Goal: Task Accomplishment & Management: Complete application form

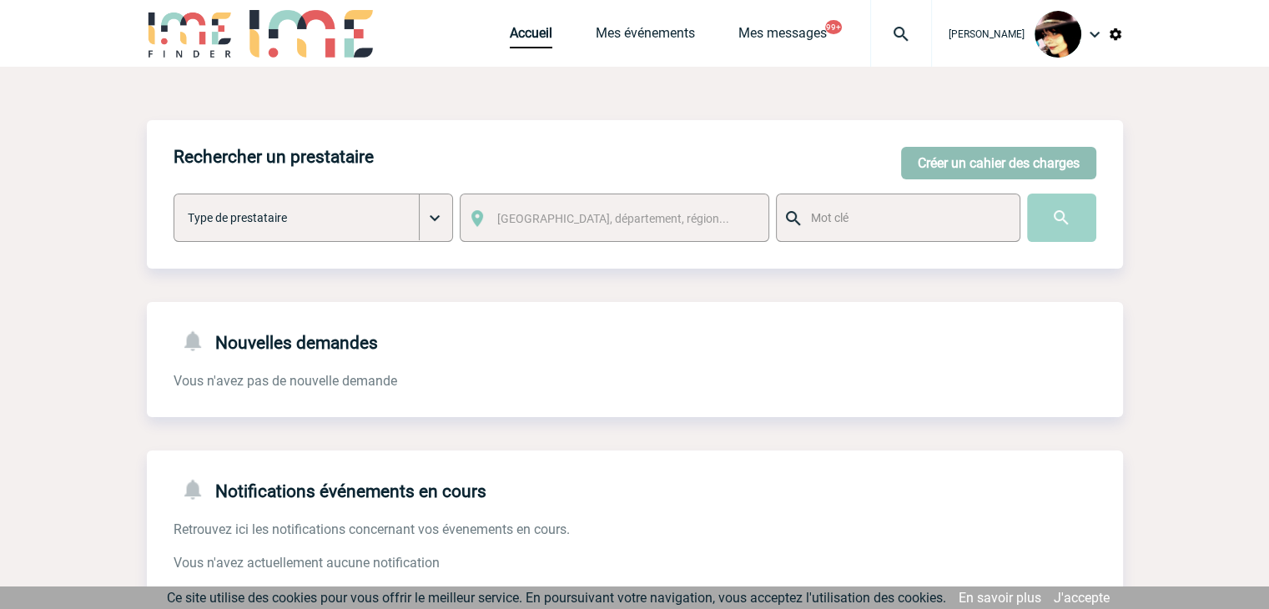
click at [924, 154] on button "Créer un cahier des charges" at bounding box center [998, 163] width 195 height 33
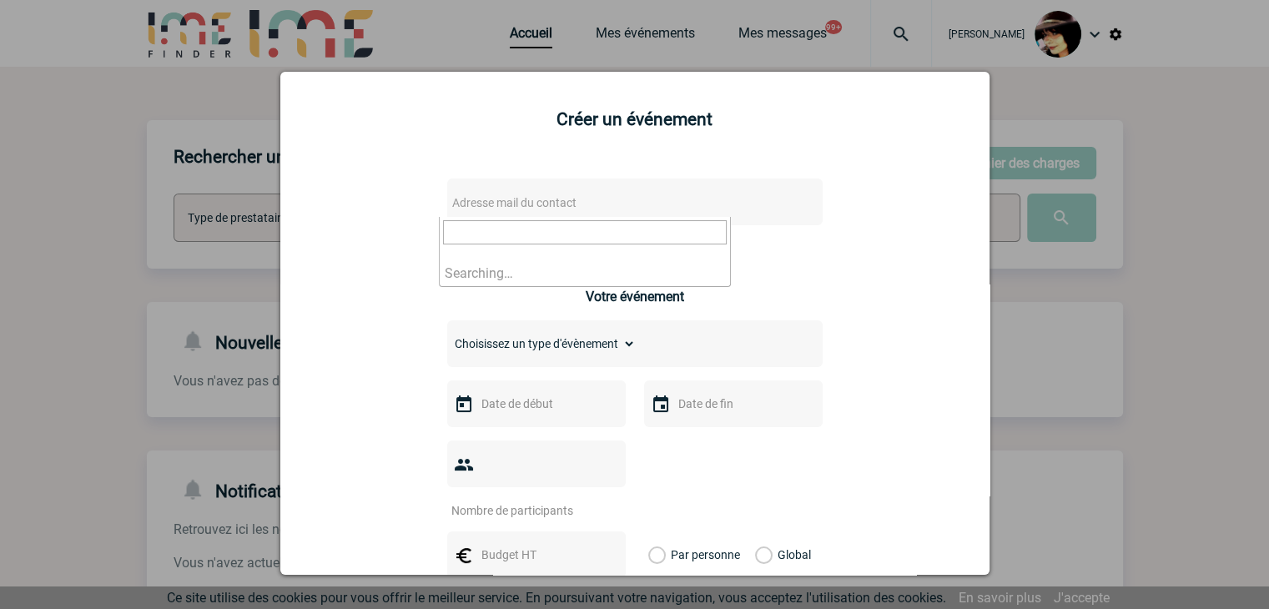
click at [544, 201] on span "Adresse mail du contact" at bounding box center [514, 202] width 124 height 13
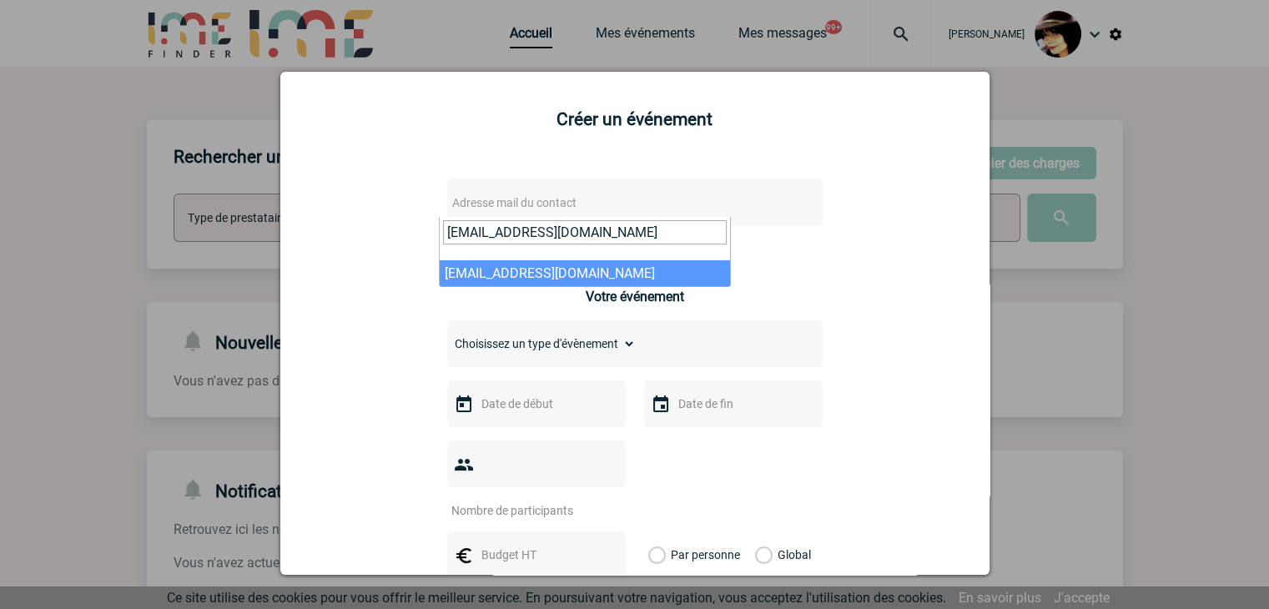
type input "v.jouand@manitou-group.com"
select select "130279"
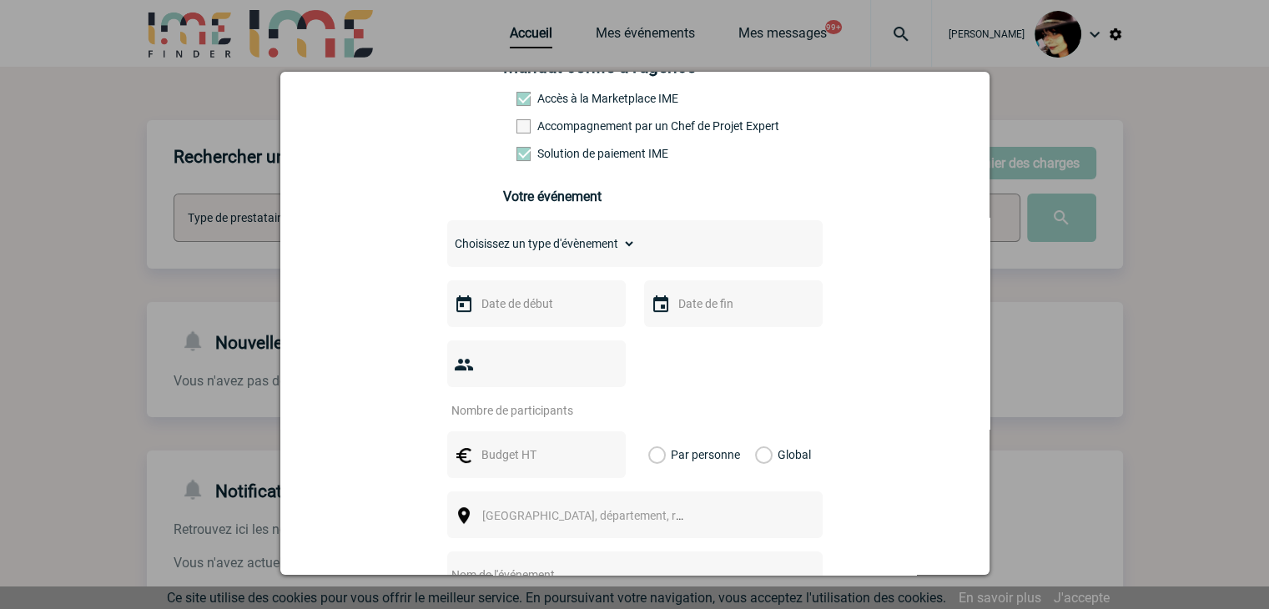
scroll to position [334, 0]
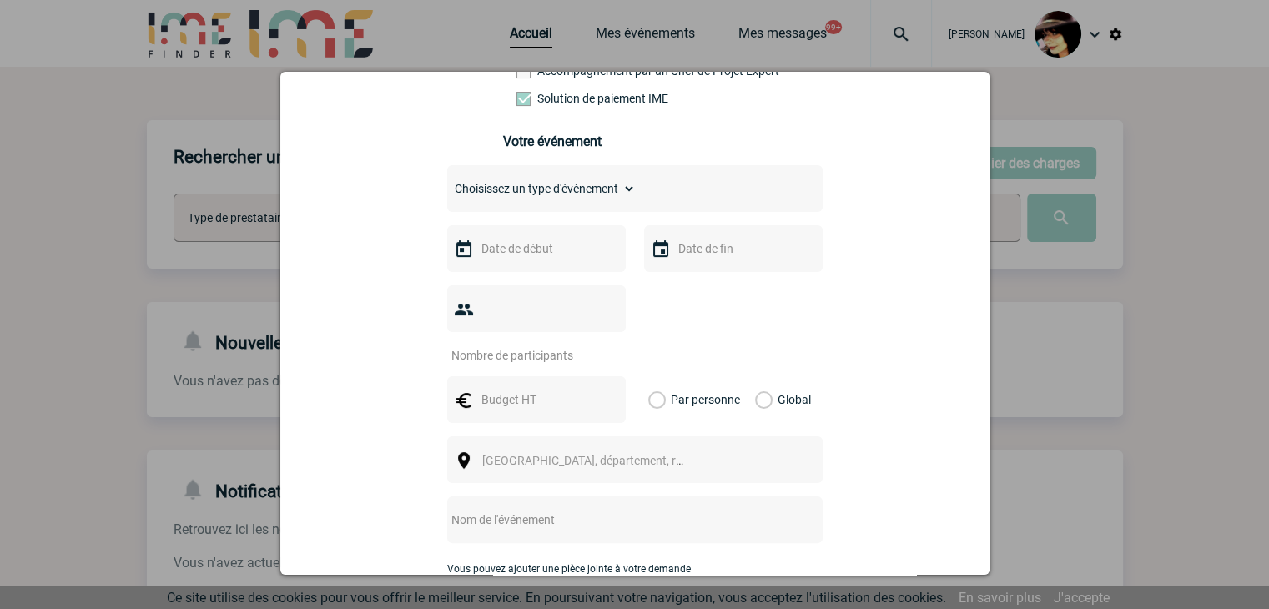
click at [530, 257] on input "text" at bounding box center [534, 249] width 115 height 22
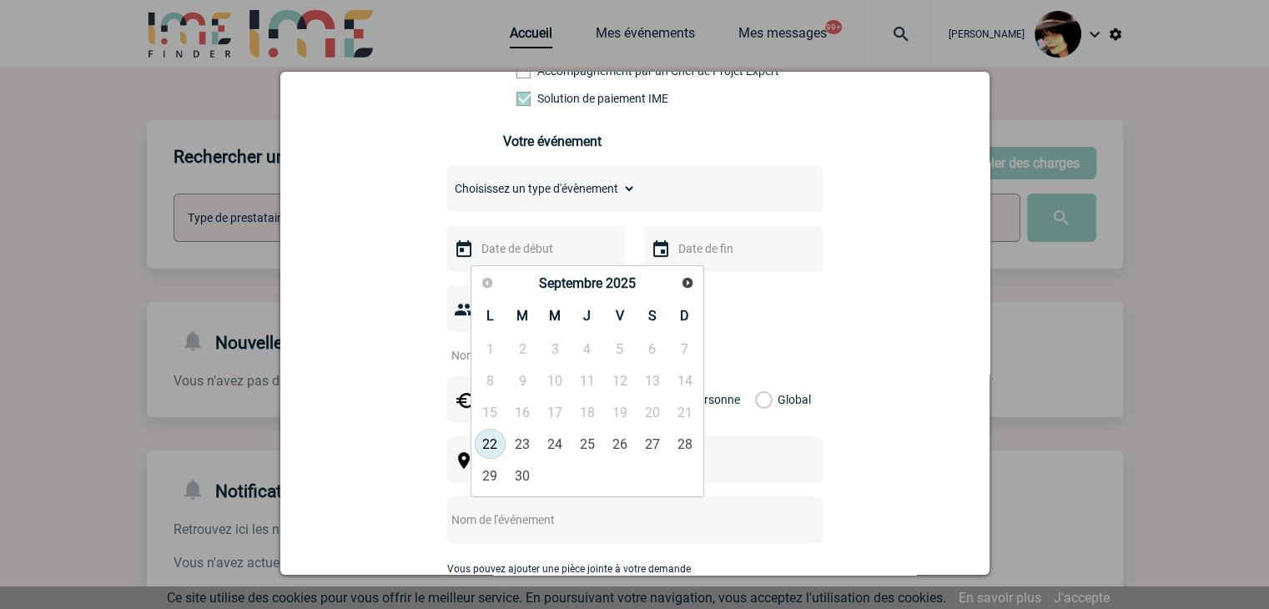
click at [487, 441] on link "22" at bounding box center [490, 444] width 31 height 30
type input "22-09-2025"
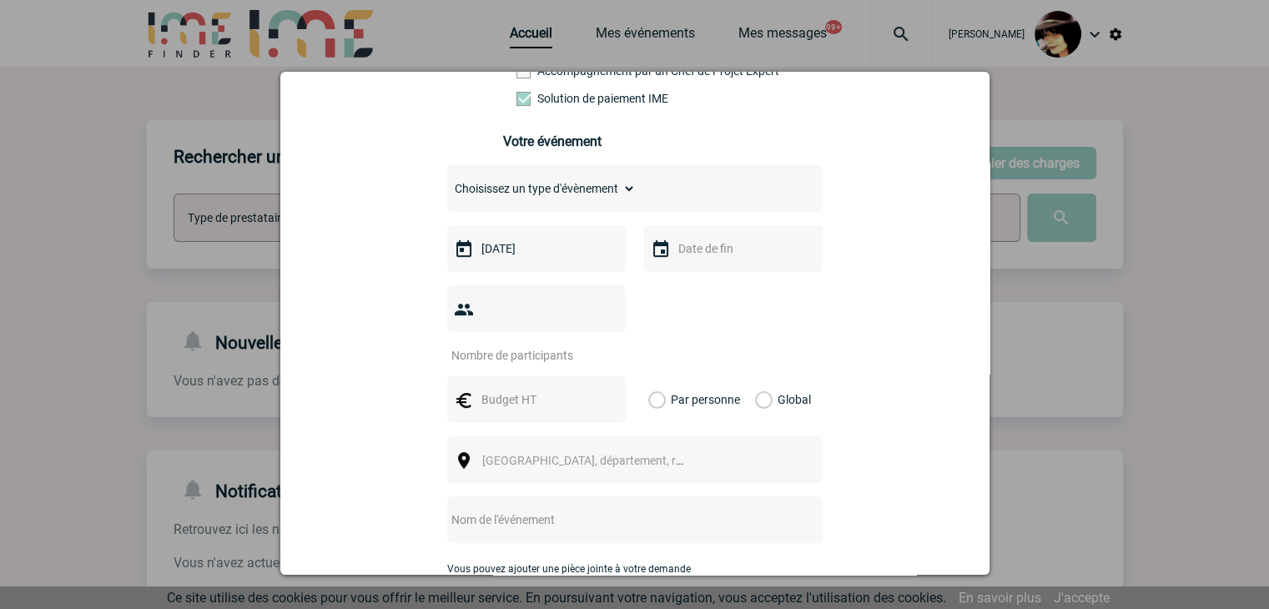
click at [517, 345] on input "number" at bounding box center [525, 356] width 157 height 22
type input "1"
click at [524, 389] on input "text" at bounding box center [534, 400] width 115 height 22
type input "347"
click at [755, 376] on label "Global" at bounding box center [760, 399] width 11 height 47
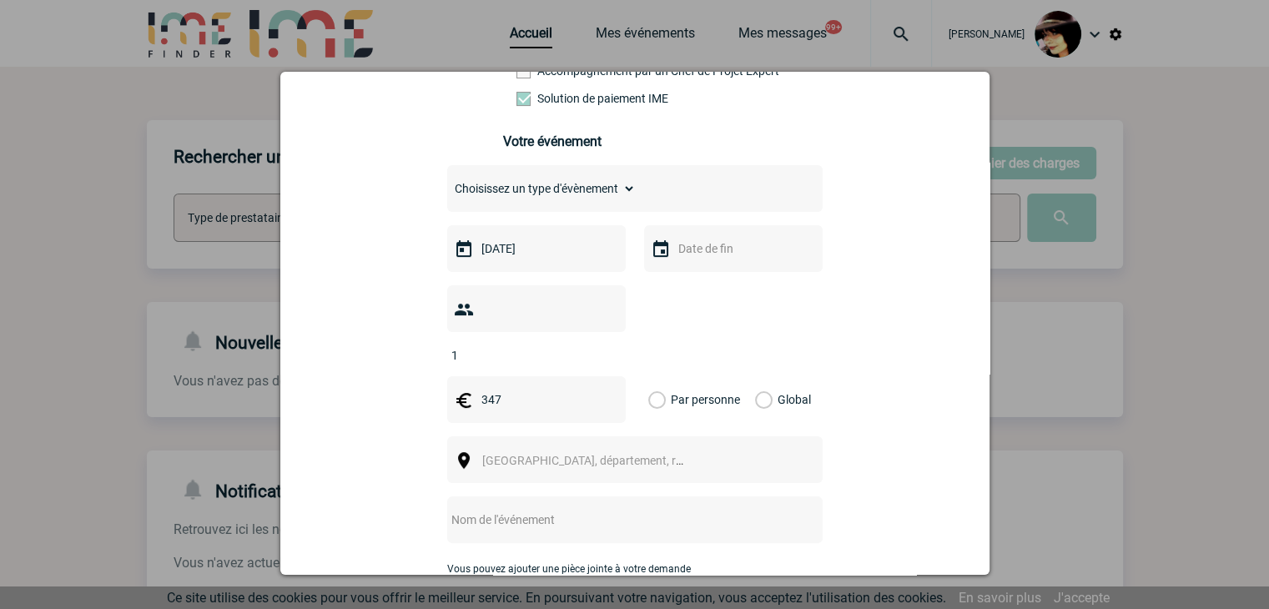
click at [0, 0] on input "Global" at bounding box center [0, 0] width 0 height 0
click at [501, 454] on span "Ville, département, région..." at bounding box center [598, 460] width 232 height 13
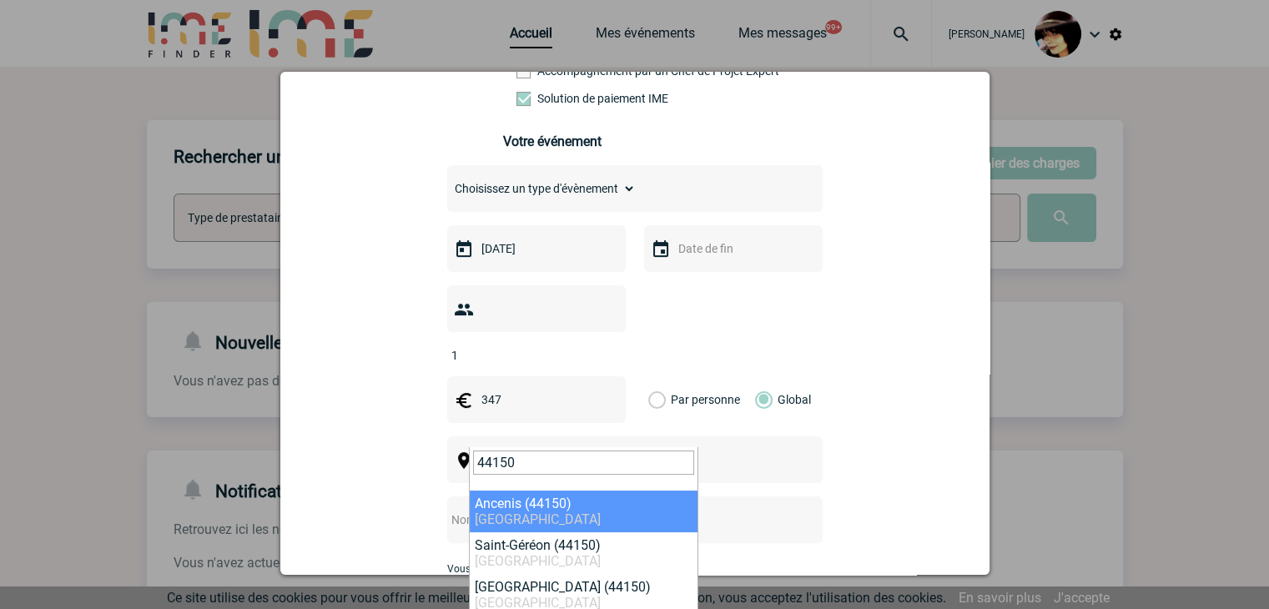
type input "44150"
select select "5142"
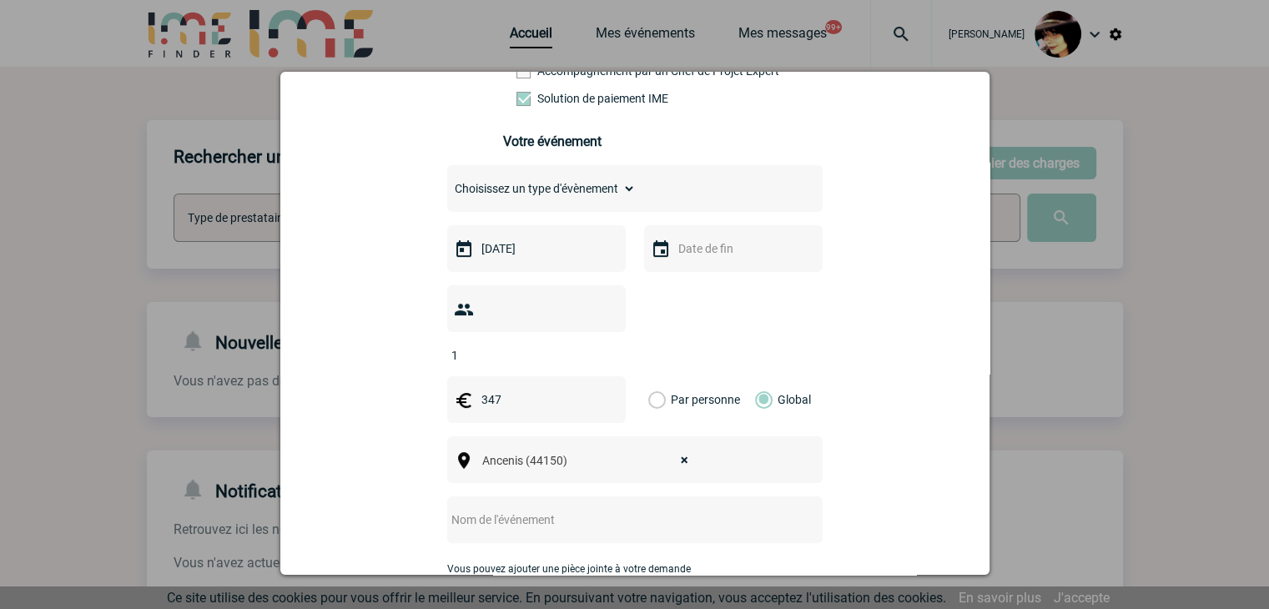
click at [518, 509] on input "text" at bounding box center [612, 520] width 331 height 22
click at [581, 509] on input "CENTRALISATION -" at bounding box center [612, 520] width 331 height 22
click at [602, 509] on input "CENTRALISATION -" at bounding box center [612, 520] width 331 height 22
paste input "SCOP MORASSUTI."
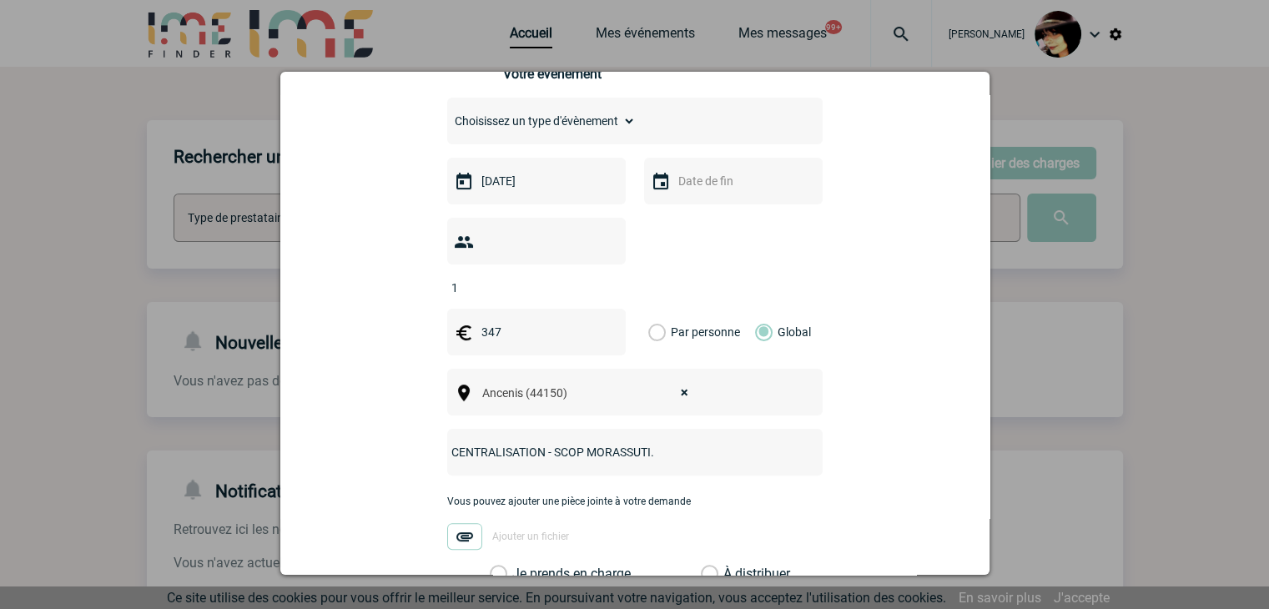
scroll to position [501, 0]
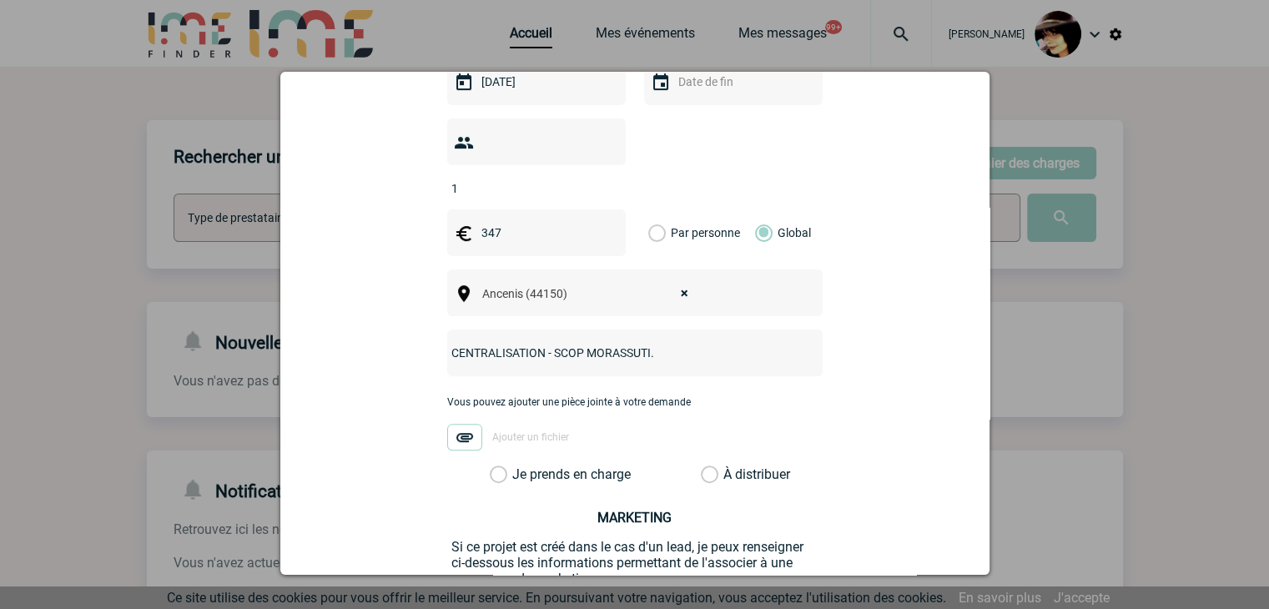
type input "CENTRALISATION - SCOP MORASSUTI."
click at [701, 466] on label "À distribuer" at bounding box center [710, 474] width 18 height 17
click at [0, 0] on input "À distribuer" at bounding box center [0, 0] width 0 height 0
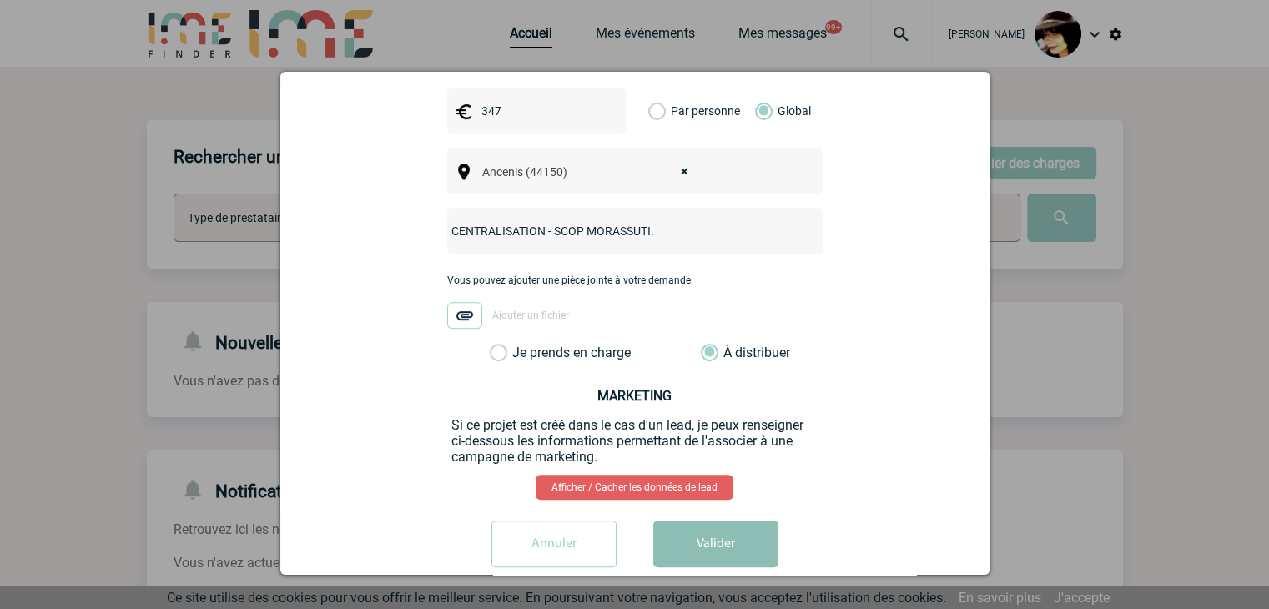
scroll to position [627, 0]
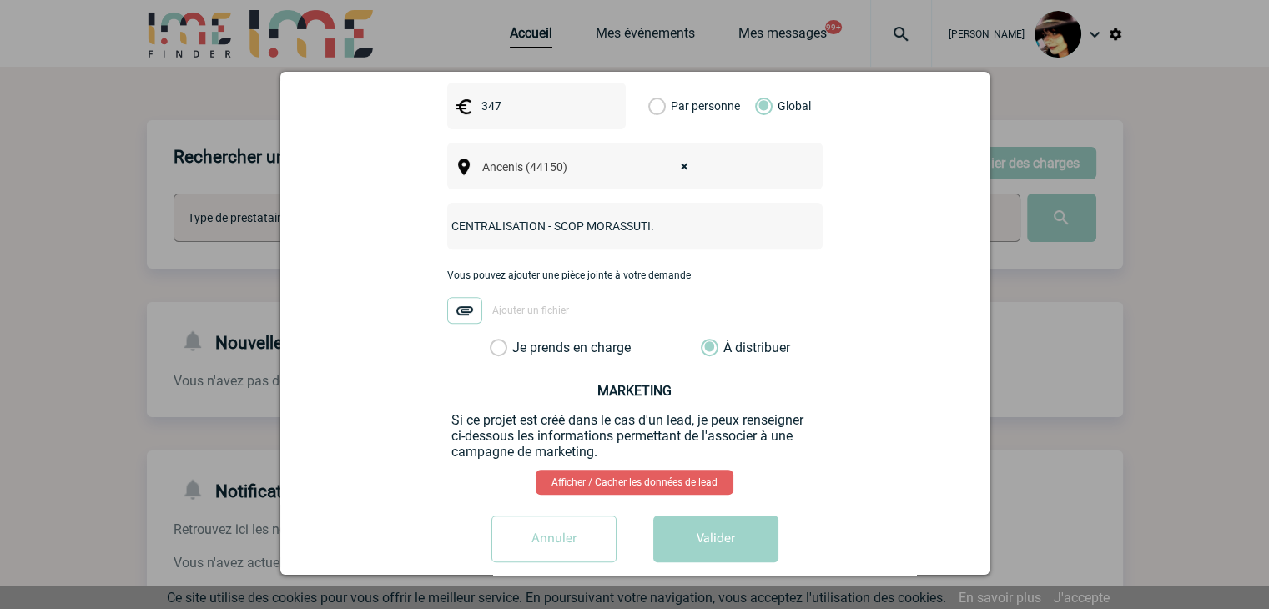
click at [741, 516] on button "Valider" at bounding box center [715, 539] width 125 height 47
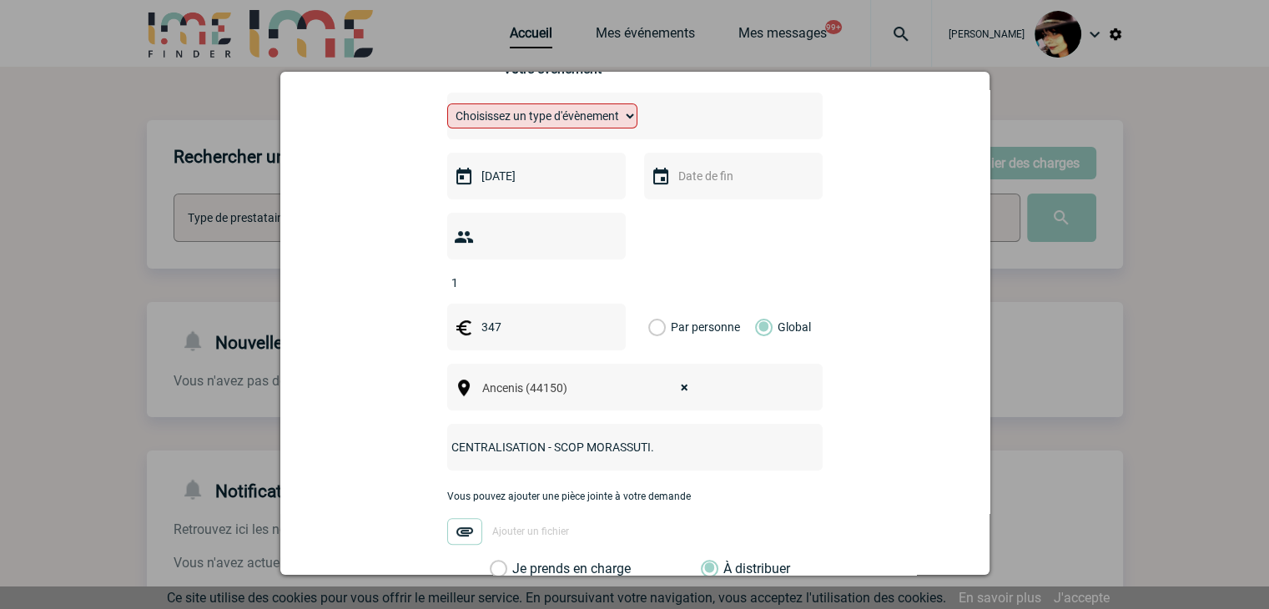
scroll to position [377, 0]
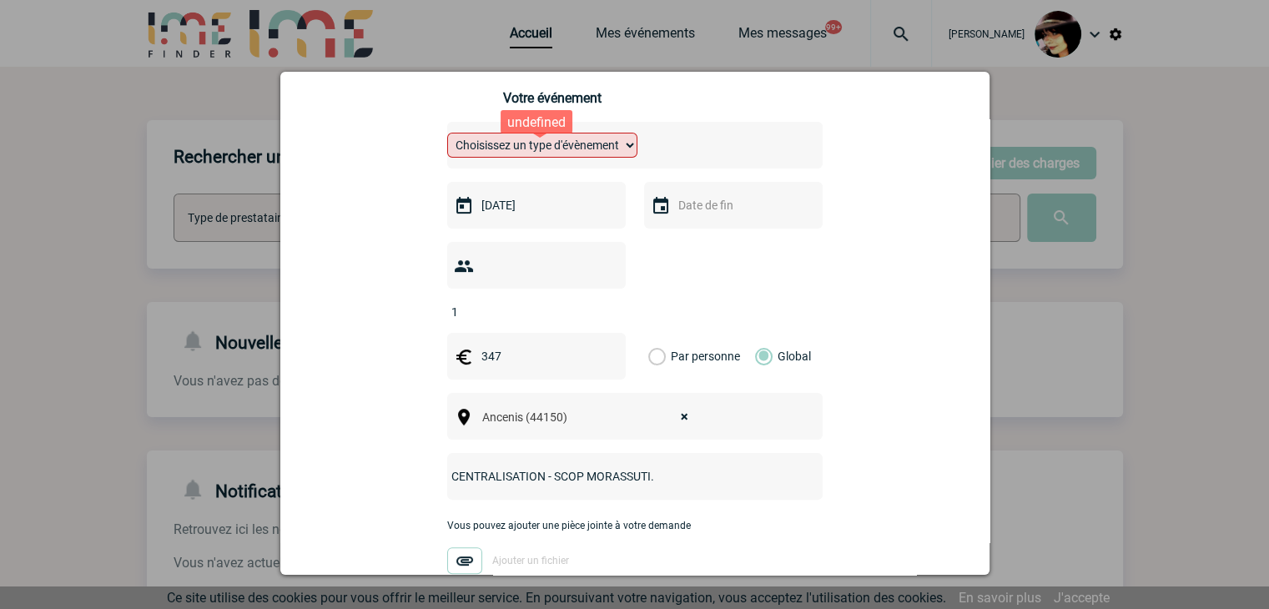
click at [523, 144] on select "Choisissez un type d'évènement Séminaire avec nuitée Séminaire sans nuitée Repa…" at bounding box center [542, 145] width 190 height 25
select select "9"
click at [447, 138] on select "Choisissez un type d'évènement Séminaire avec nuitée Séminaire sans nuitée Repa…" at bounding box center [542, 145] width 190 height 25
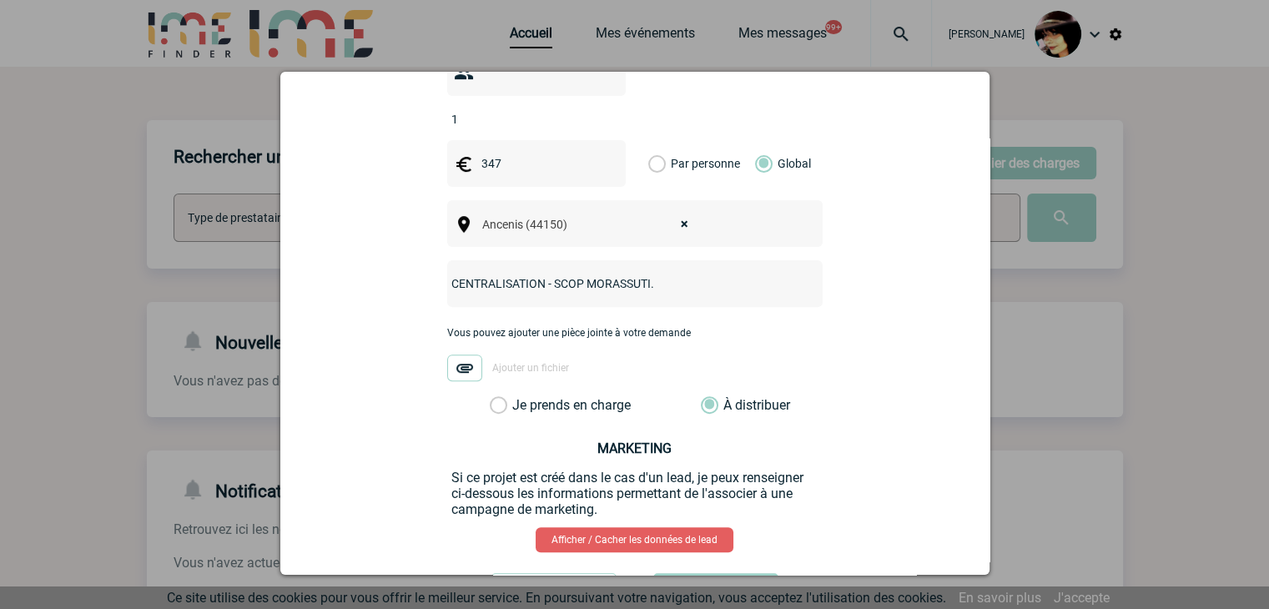
scroll to position [627, 0]
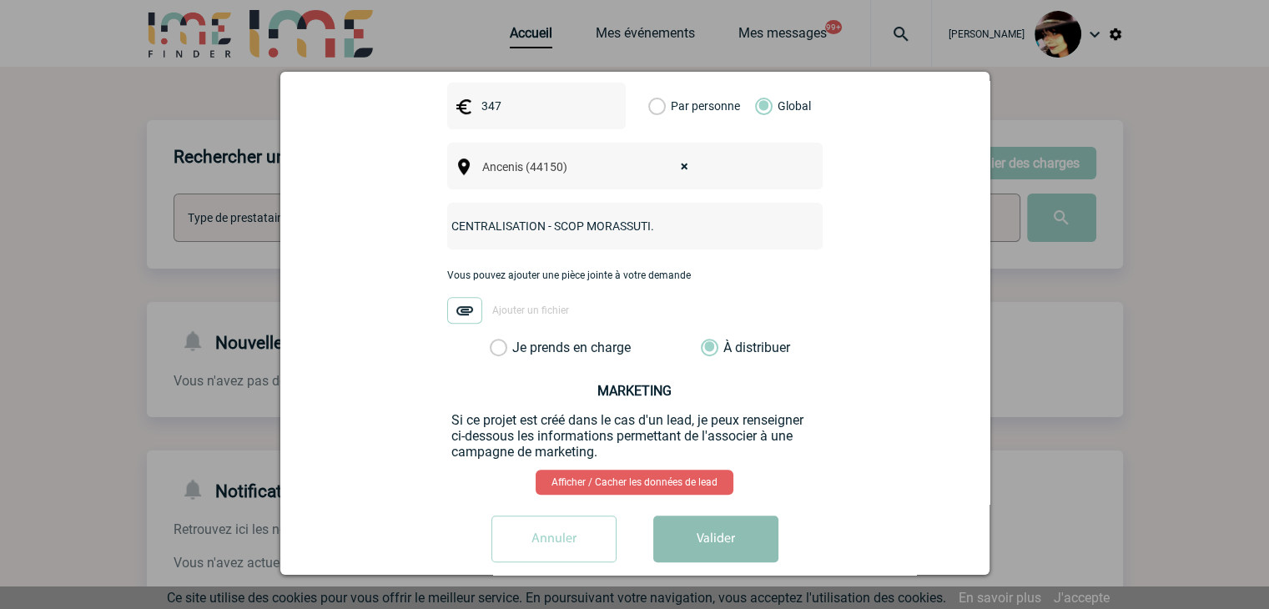
click at [714, 519] on button "Valider" at bounding box center [715, 539] width 125 height 47
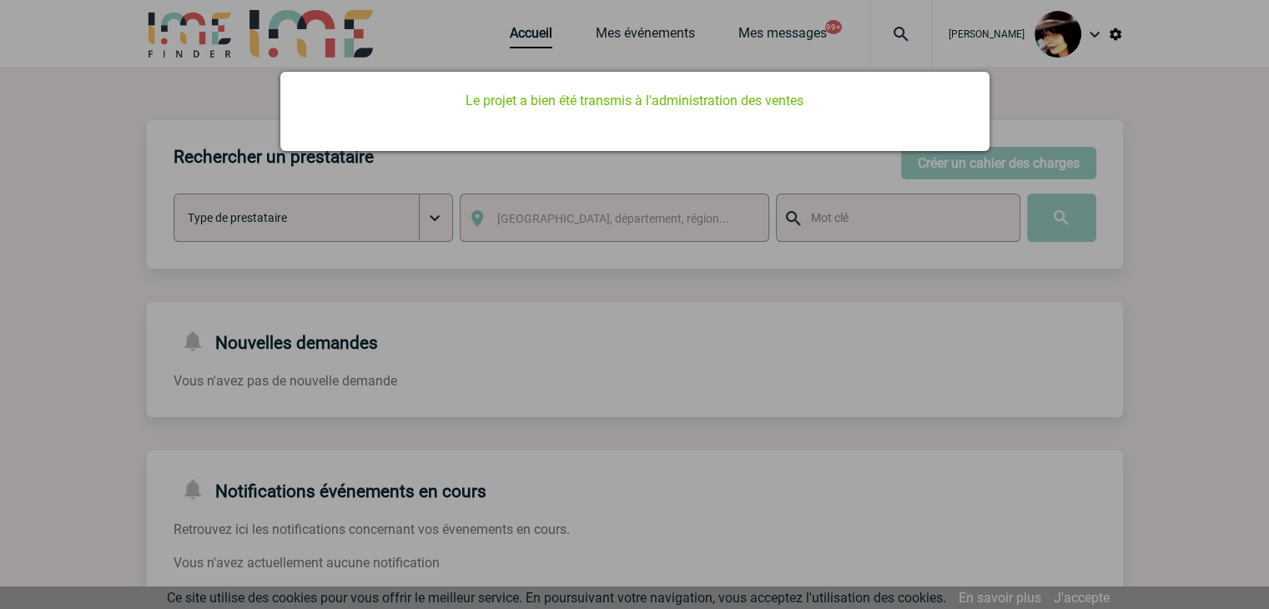
scroll to position [0, 0]
click at [1202, 351] on div at bounding box center [634, 304] width 1269 height 609
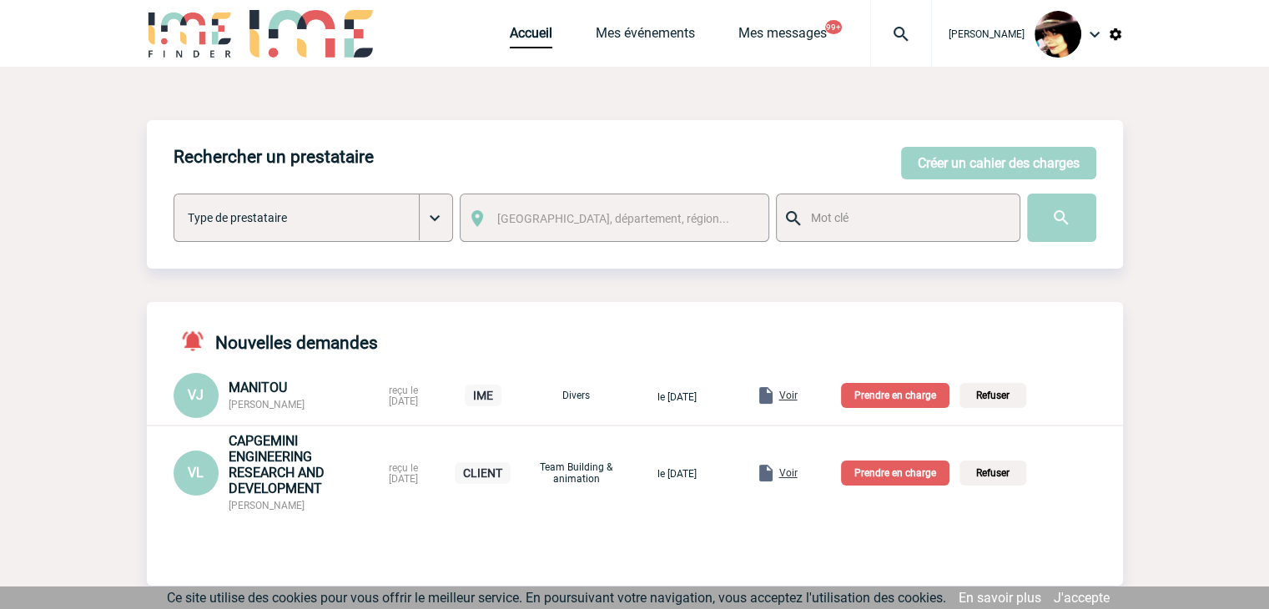
click at [798, 397] on span "Voir" at bounding box center [788, 396] width 18 height 12
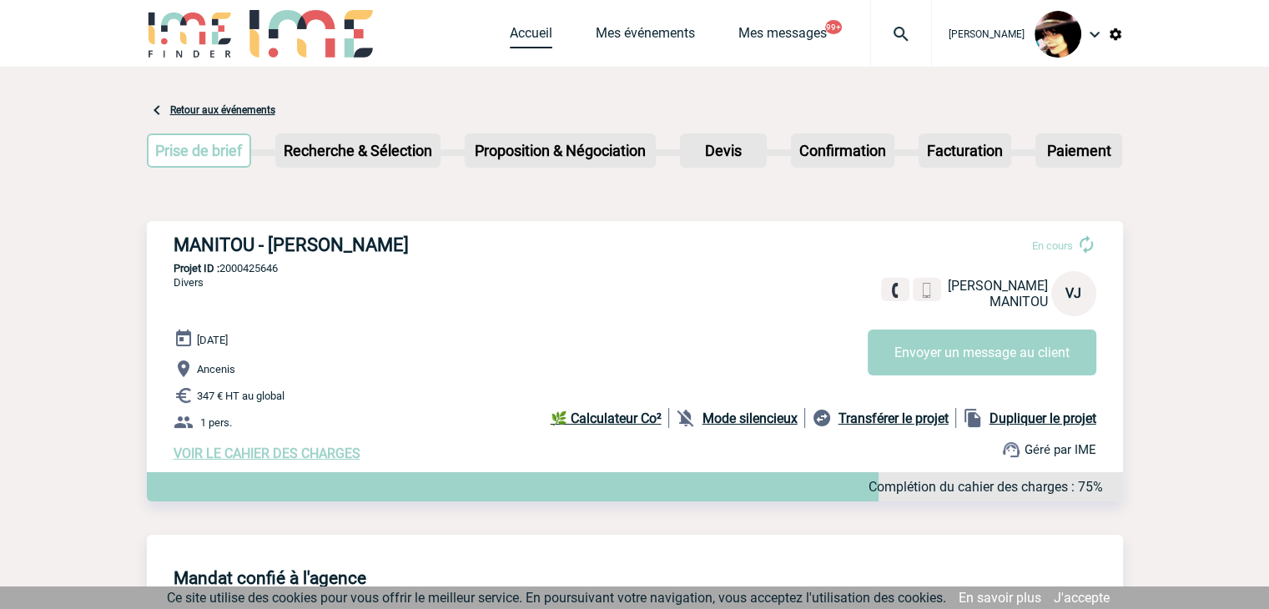
click at [510, 31] on link "Accueil" at bounding box center [531, 36] width 43 height 23
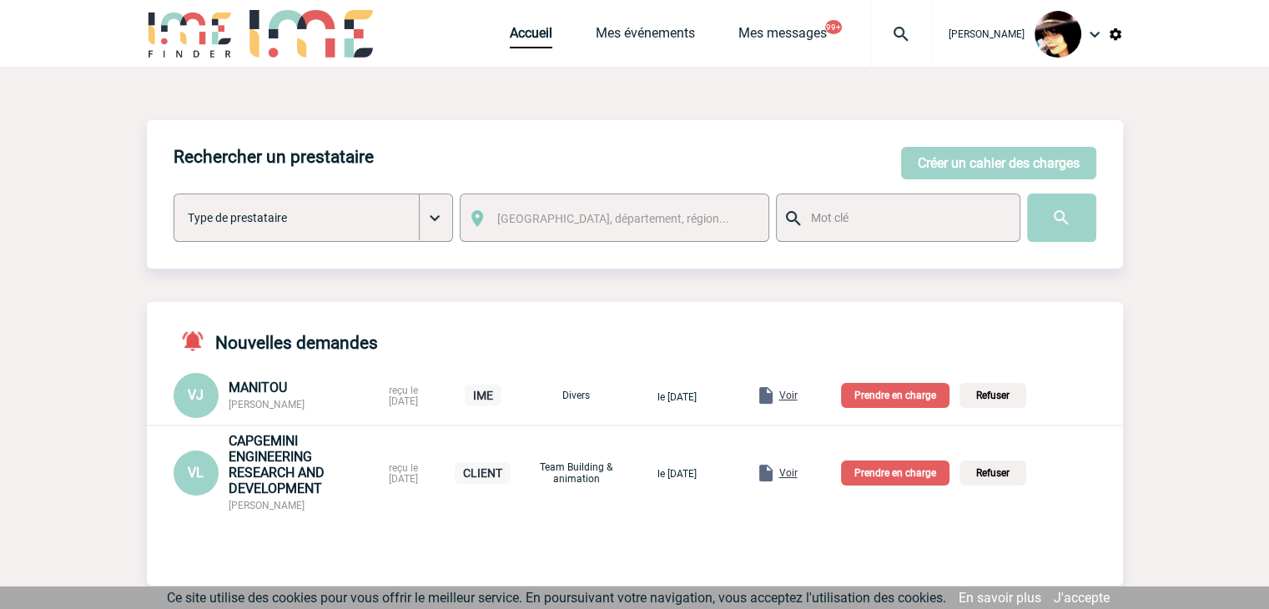
click at [904, 397] on p "Prendre en charge" at bounding box center [895, 395] width 108 height 25
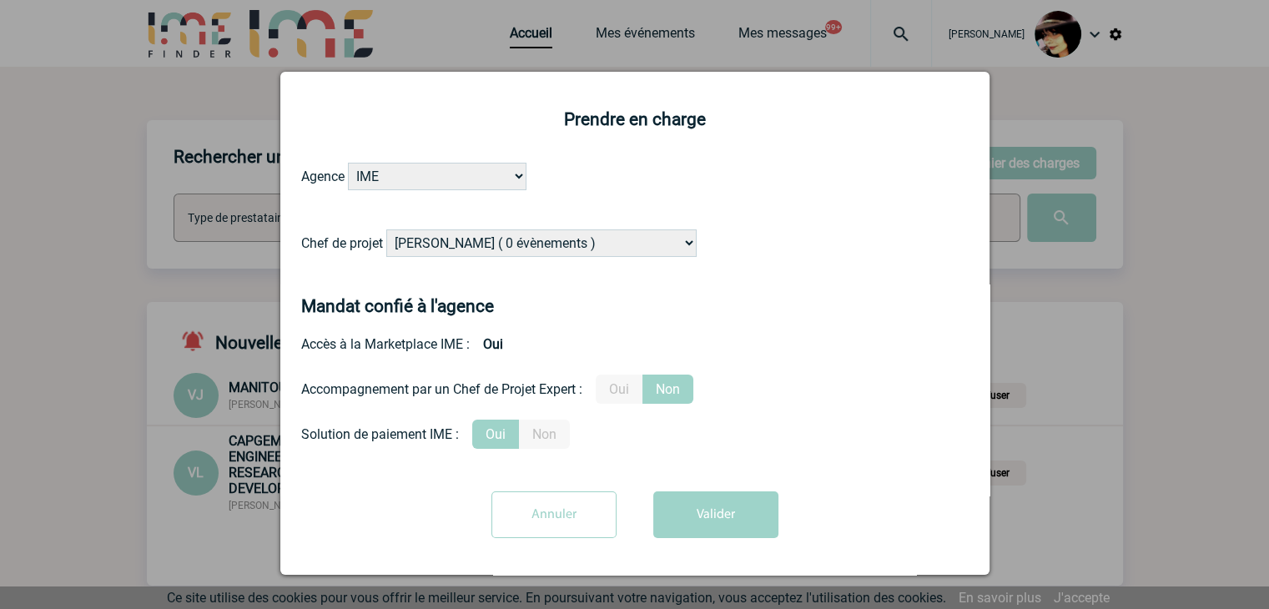
click at [571, 254] on select "Alizée VERLAGUET ( 0 évènements ) Anne-Françoise BONHOMME ( 181 évènements ) An…" at bounding box center [541, 243] width 310 height 28
select select "131347"
click at [386, 230] on select "Alizée VERLAGUET ( 0 évènements ) Anne-Françoise BONHOMME ( 181 évènements ) An…" at bounding box center [541, 243] width 310 height 28
click at [723, 531] on button "Valider" at bounding box center [715, 514] width 125 height 47
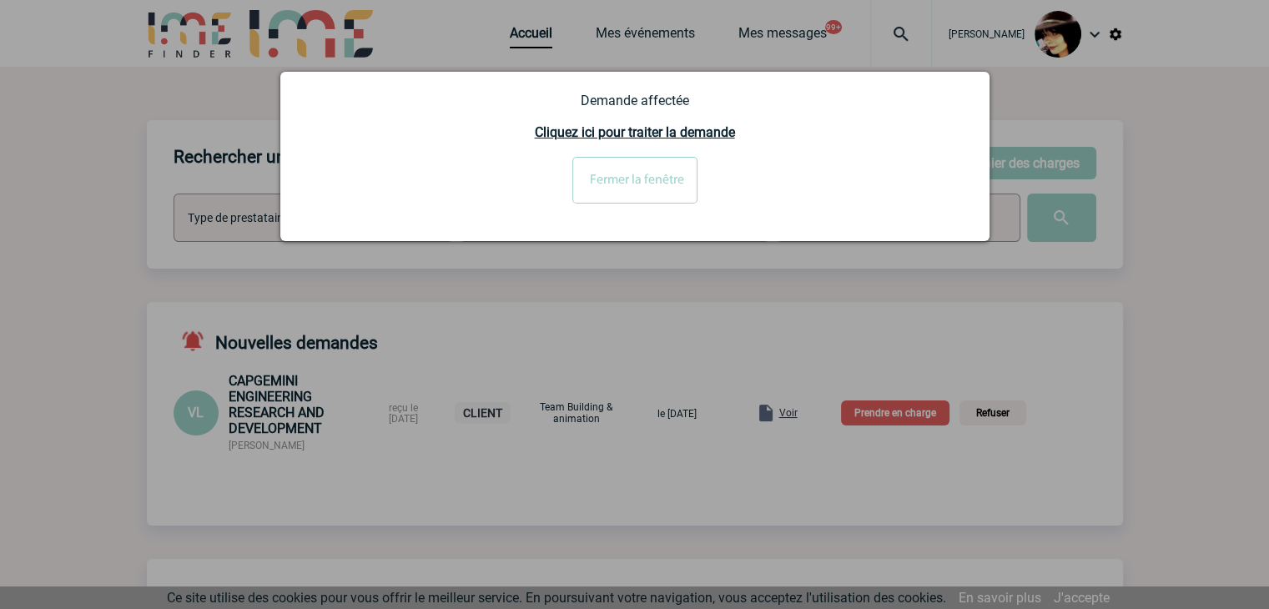
drag, startPoint x: 647, startPoint y: 191, endPoint x: 649, endPoint y: 178, distance: 13.5
click at [648, 191] on input "Fermer la fenêtre" at bounding box center [634, 180] width 125 height 47
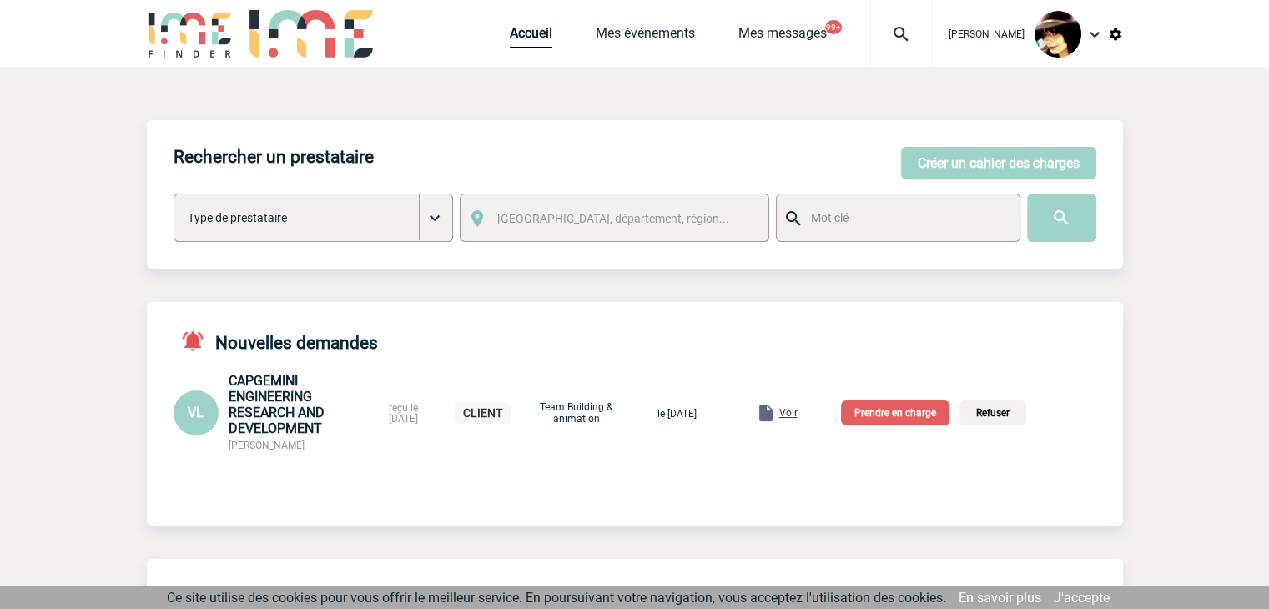
click at [798, 419] on span "Voir" at bounding box center [788, 413] width 18 height 12
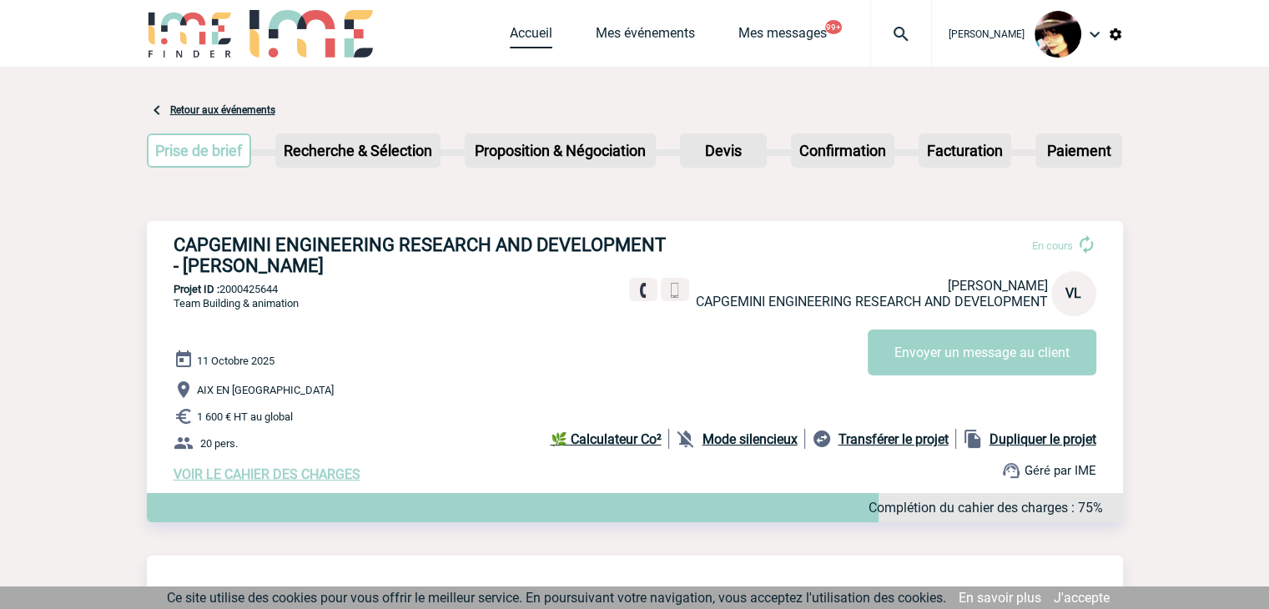
click at [510, 36] on link "Accueil" at bounding box center [531, 36] width 43 height 23
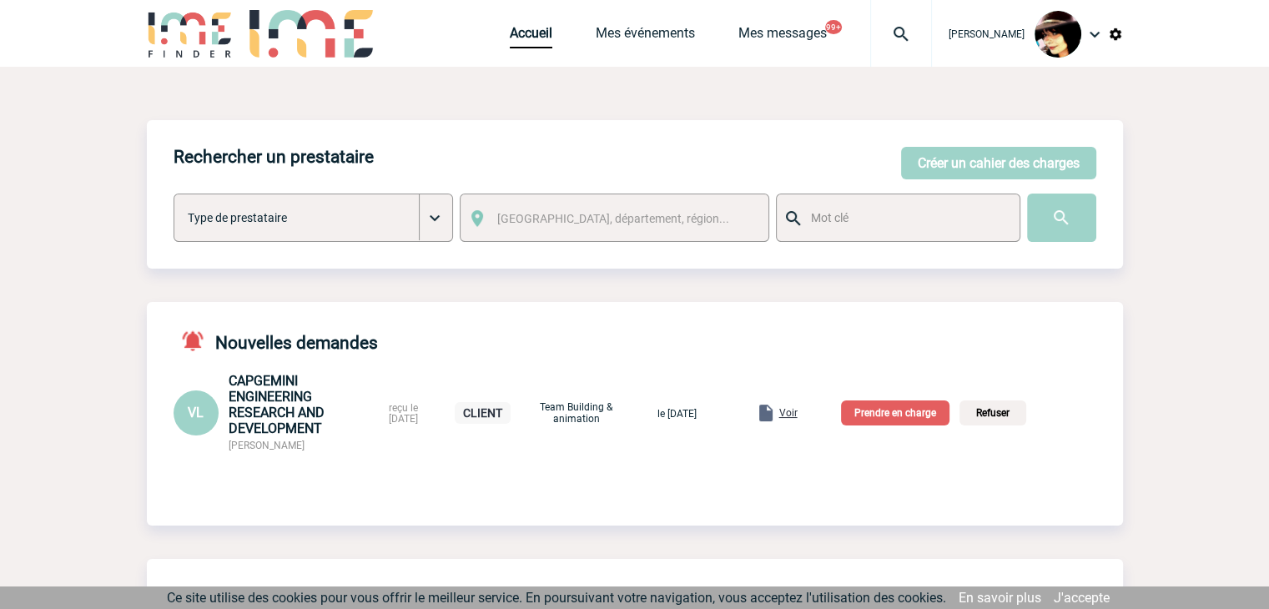
click at [884, 407] on p "Prendre en charge" at bounding box center [895, 412] width 108 height 25
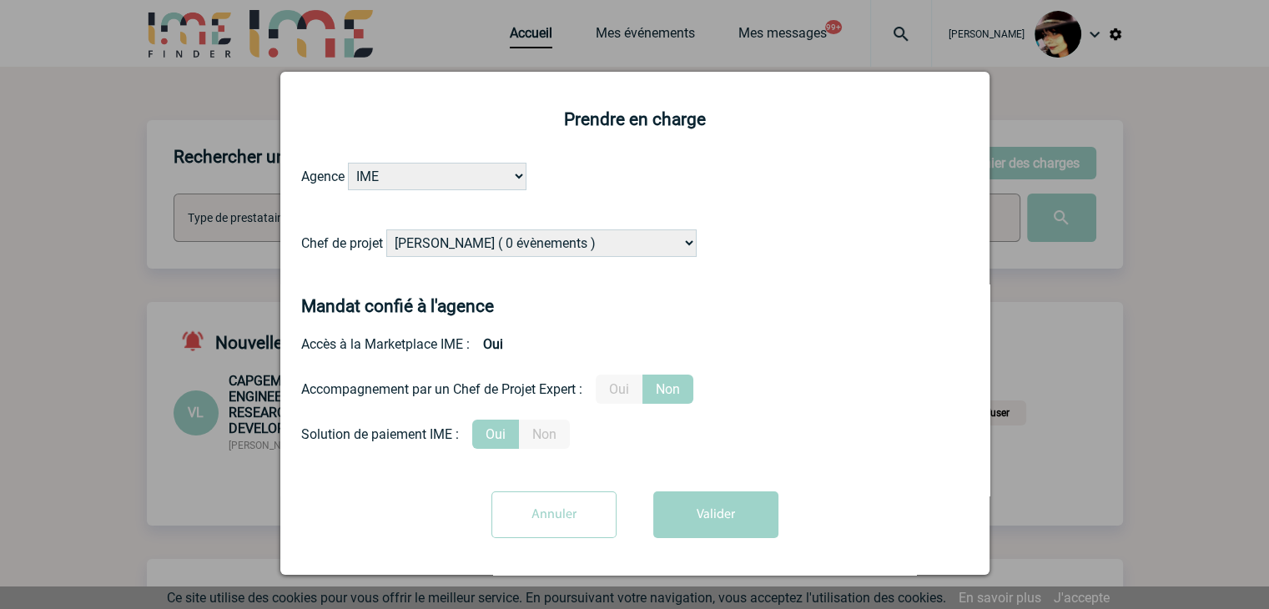
click at [486, 243] on select "Alizée VERLAGUET ( 0 évènements ) Anne-Françoise BONHOMME ( 181 évènements ) An…" at bounding box center [541, 243] width 310 height 28
select select "122719"
click at [486, 243] on select "Alizée VERLAGUET ( 0 évènements ) Anne-Françoise BONHOMME ( 181 évènements ) An…" at bounding box center [541, 243] width 310 height 28
click at [634, 395] on label "Oui" at bounding box center [619, 389] width 47 height 29
click at [0, 0] on input "Oui" at bounding box center [0, 0] width 0 height 0
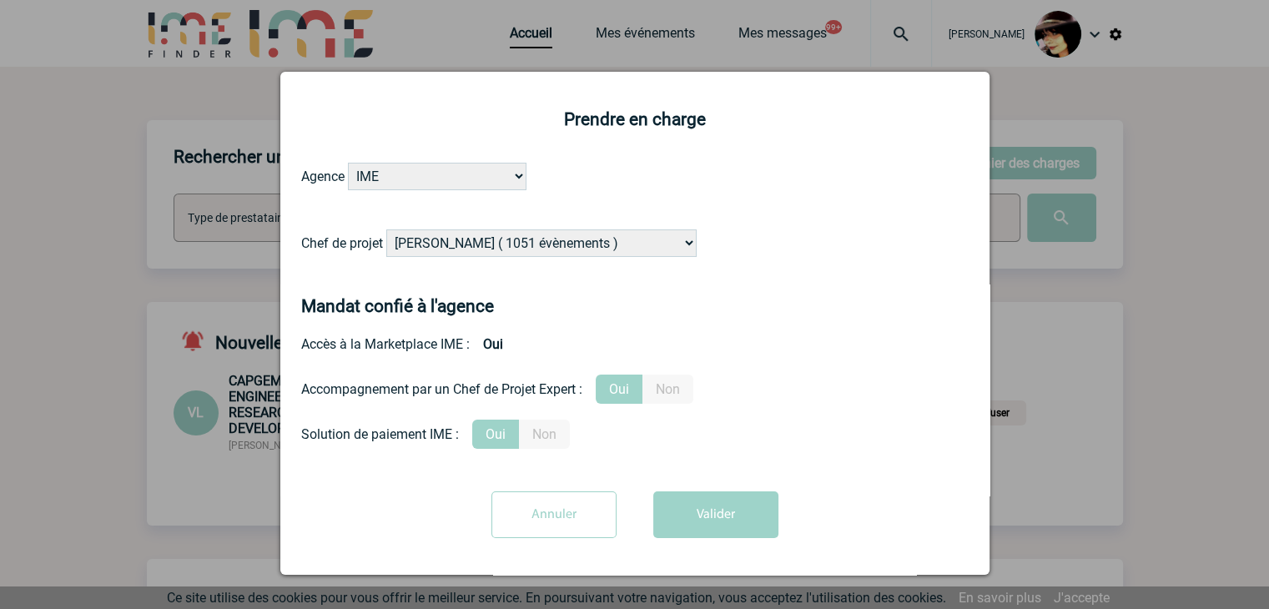
click at [695, 504] on button "Valider" at bounding box center [715, 514] width 125 height 47
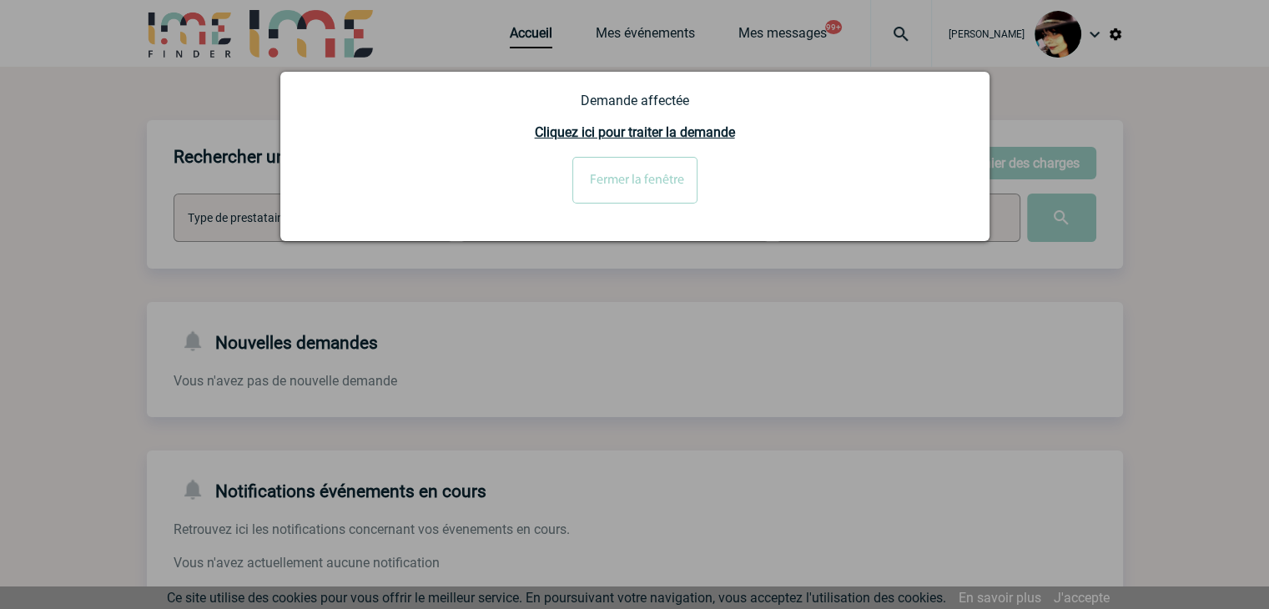
drag, startPoint x: 672, startPoint y: 189, endPoint x: 672, endPoint y: 201, distance: 12.5
click at [672, 188] on input "Fermer la fenêtre" at bounding box center [634, 180] width 125 height 47
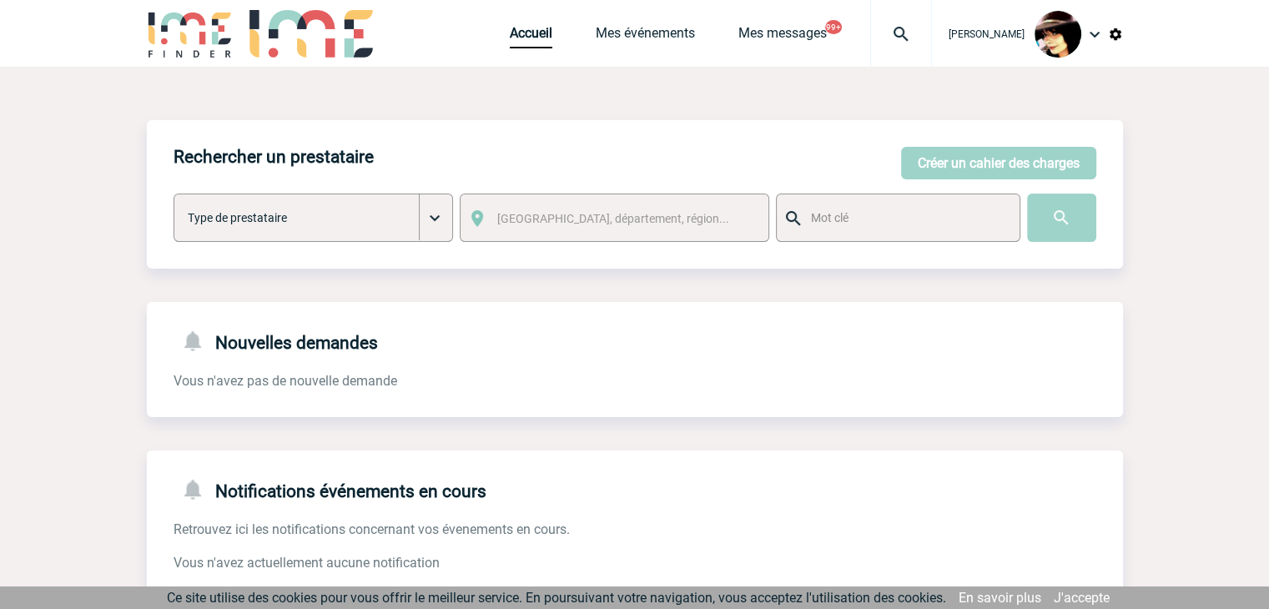
click at [891, 36] on img at bounding box center [901, 34] width 60 height 20
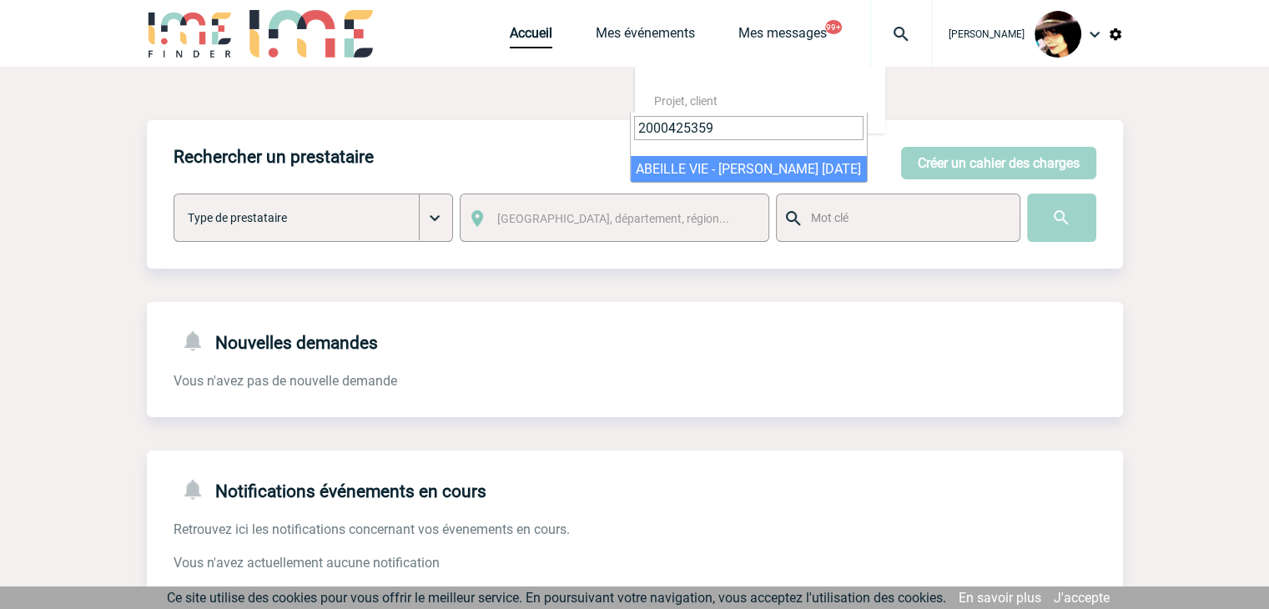
type input "2000425359"
select select "24860"
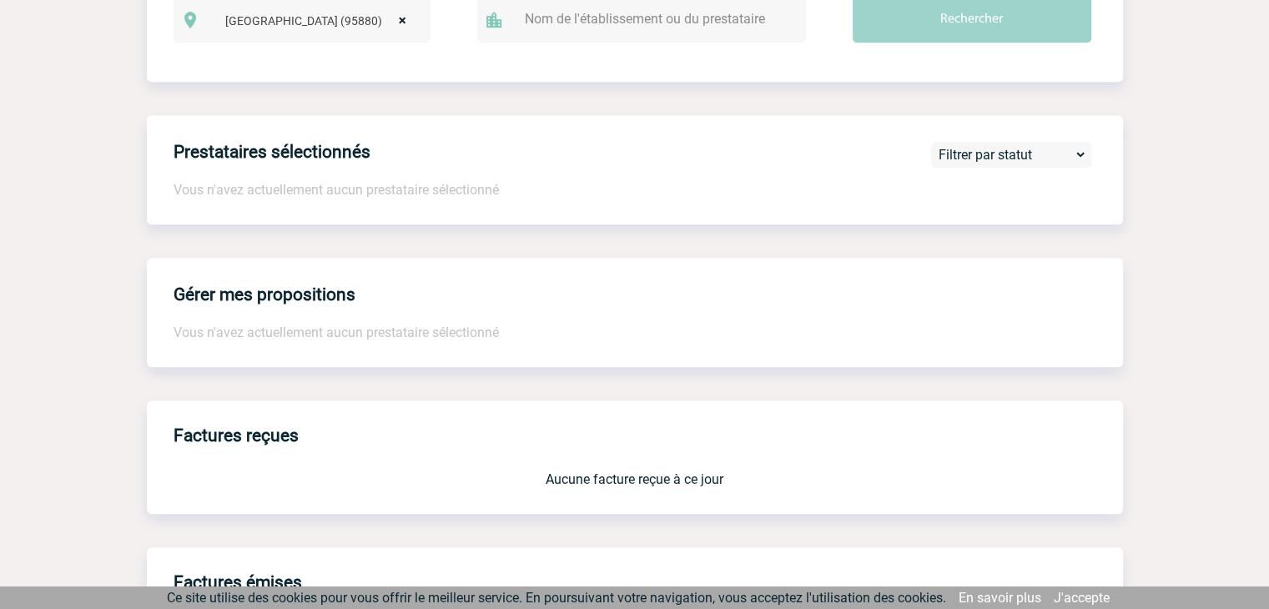
scroll to position [1379, 0]
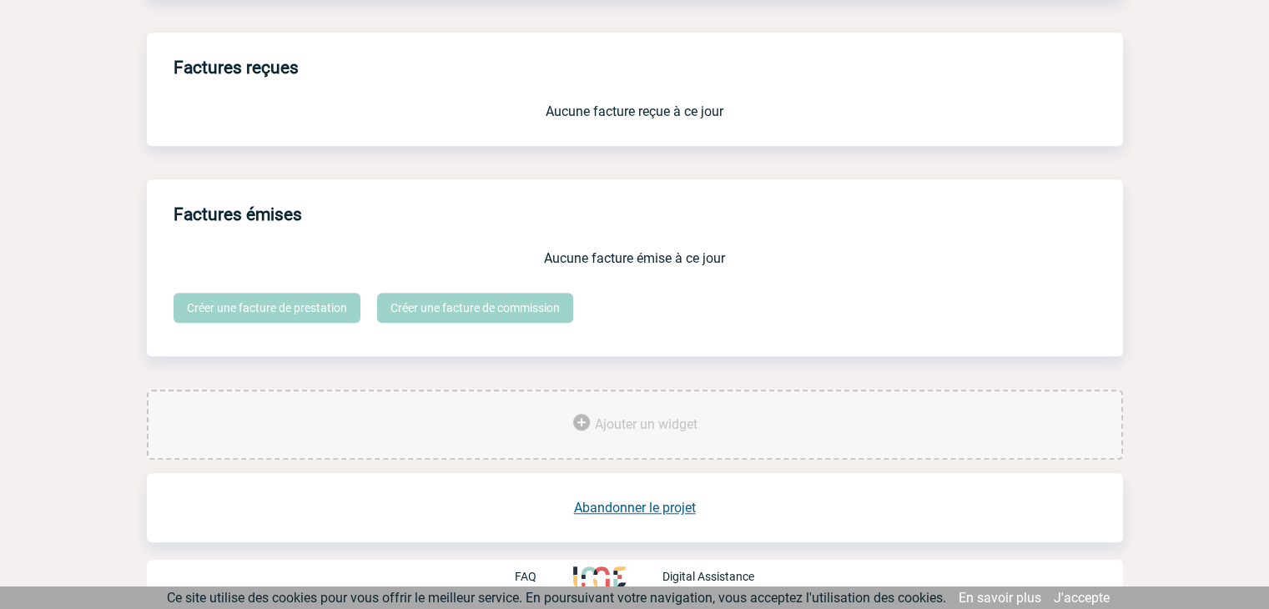
click at [681, 503] on link "Abandonner le projet" at bounding box center [635, 508] width 122 height 16
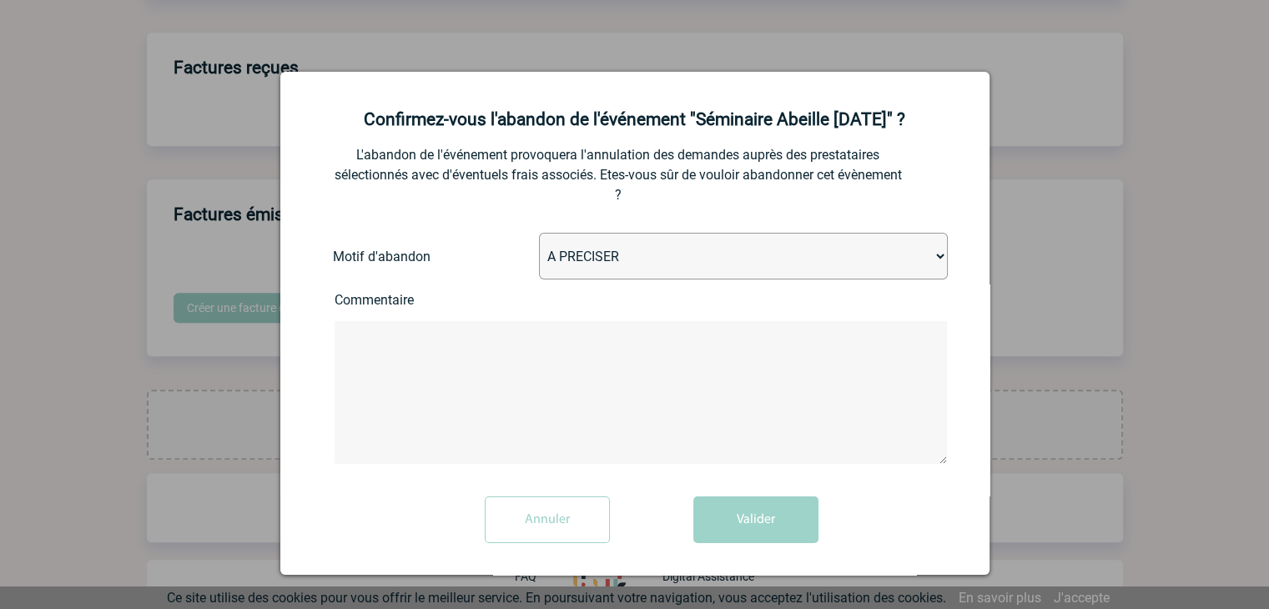
click at [637, 243] on select "A PRECISER Projet annulé Projet reporté Evénement organisé en interne A fait ap…" at bounding box center [743, 256] width 409 height 47
select select "ABANDON_PROJET_02"
click at [539, 234] on select "A PRECISER Projet annulé Projet reporté Evénement organisé en interne A fait ap…" at bounding box center [743, 256] width 409 height 47
click at [733, 522] on button "Valider" at bounding box center [755, 519] width 125 height 47
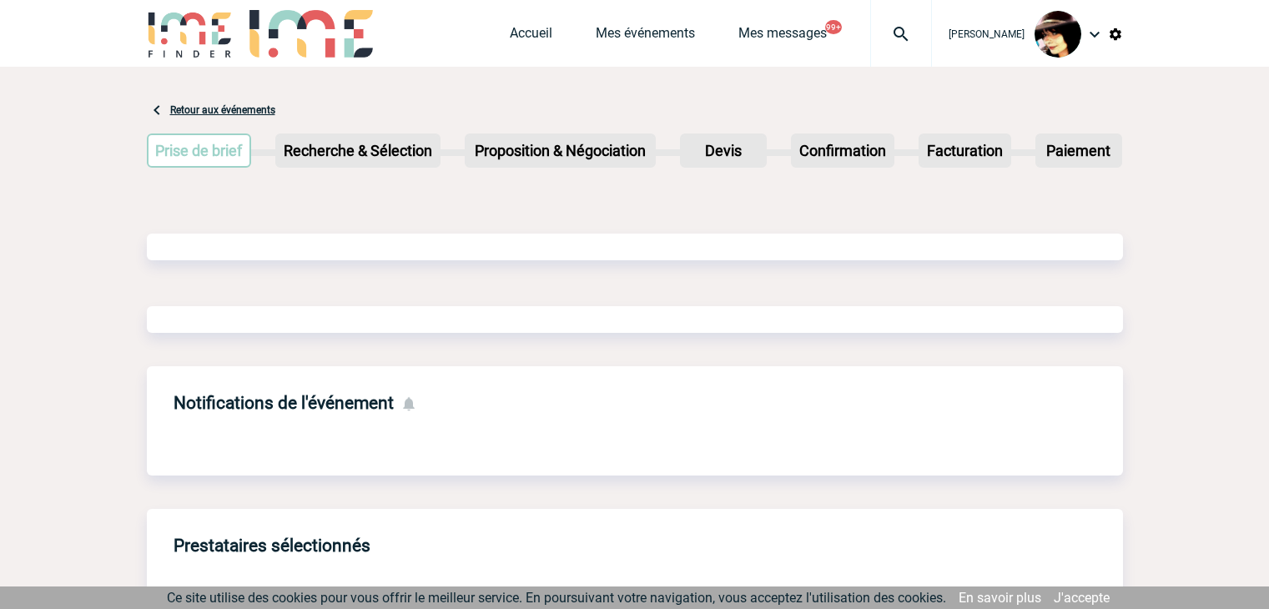
scroll to position [797, 0]
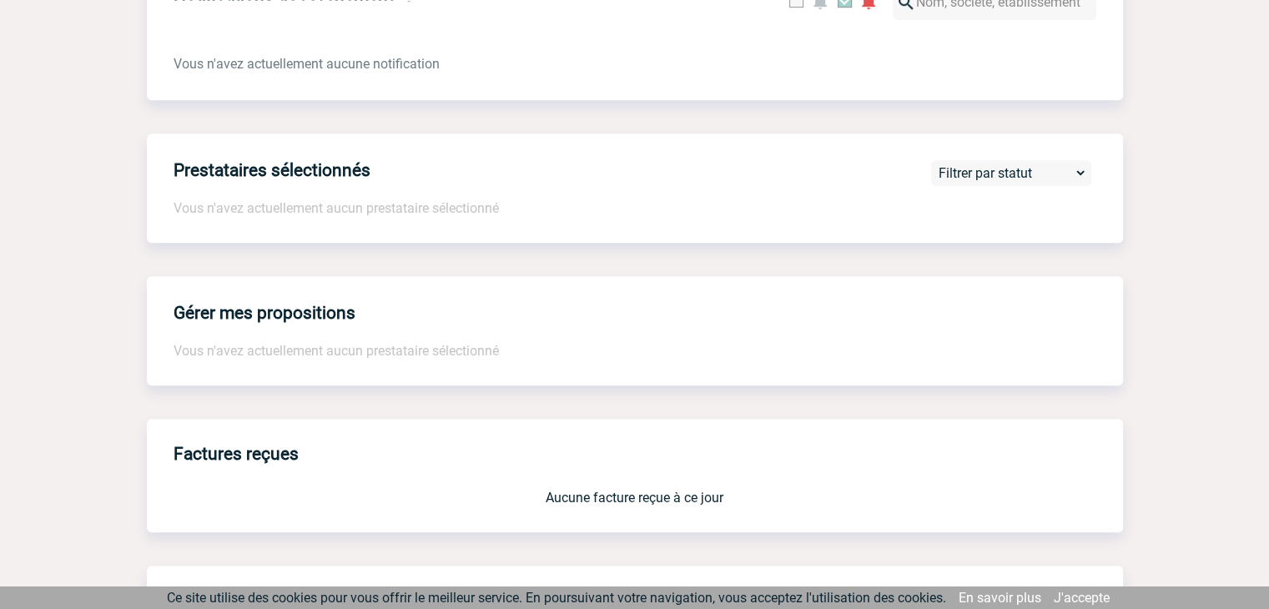
click at [681, 89] on div "Notifications de l'événement Vous n'avez actuellement aucune notification" at bounding box center [635, 28] width 976 height 143
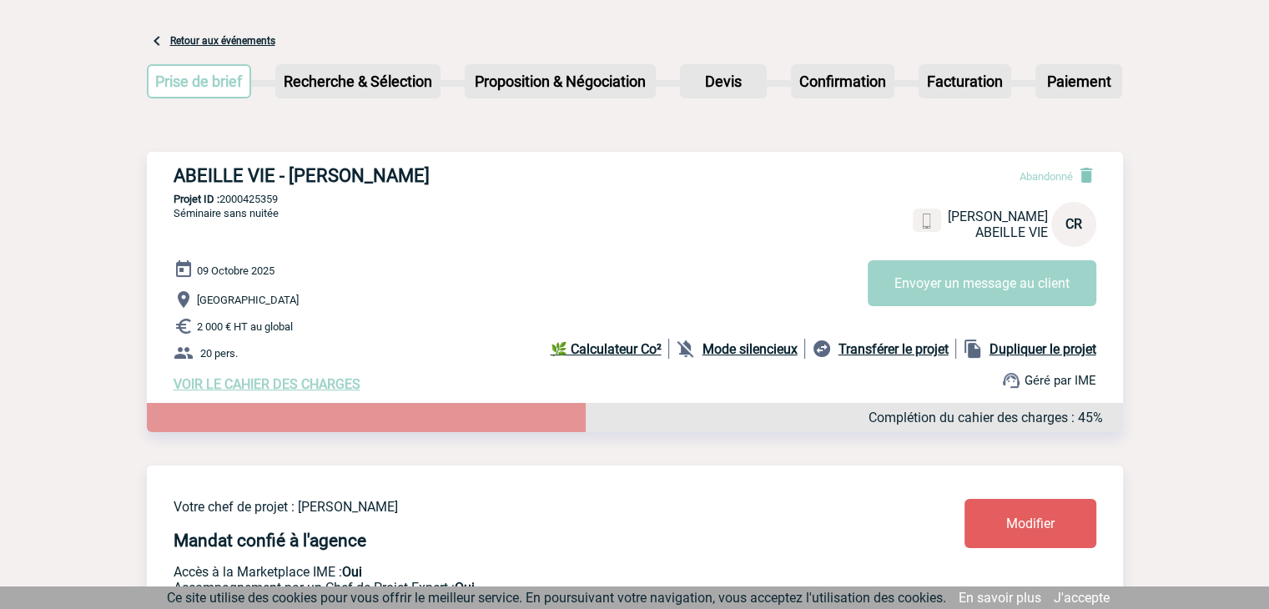
scroll to position [0, 0]
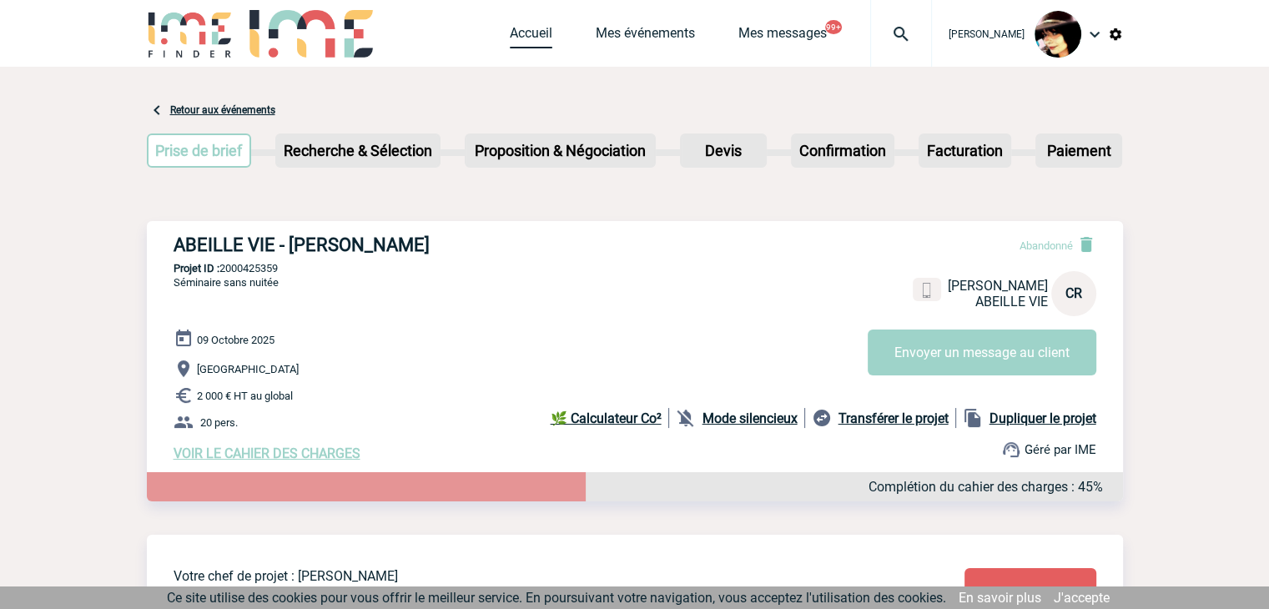
click at [513, 27] on link "Accueil" at bounding box center [531, 36] width 43 height 23
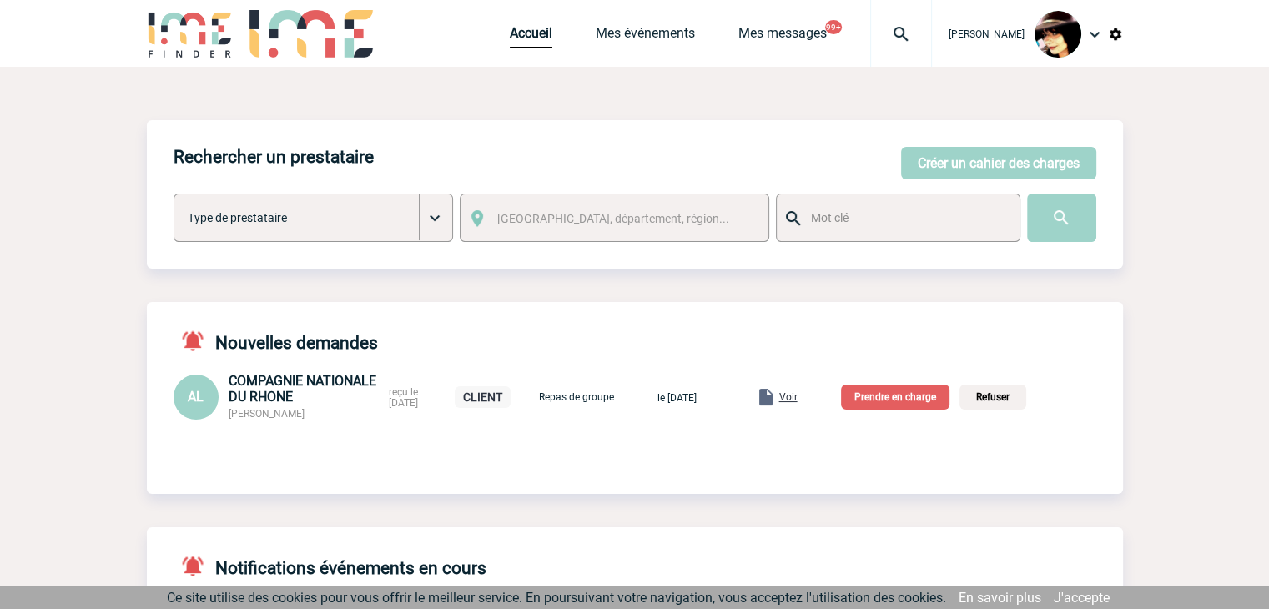
click at [798, 401] on span "Voir" at bounding box center [788, 397] width 18 height 12
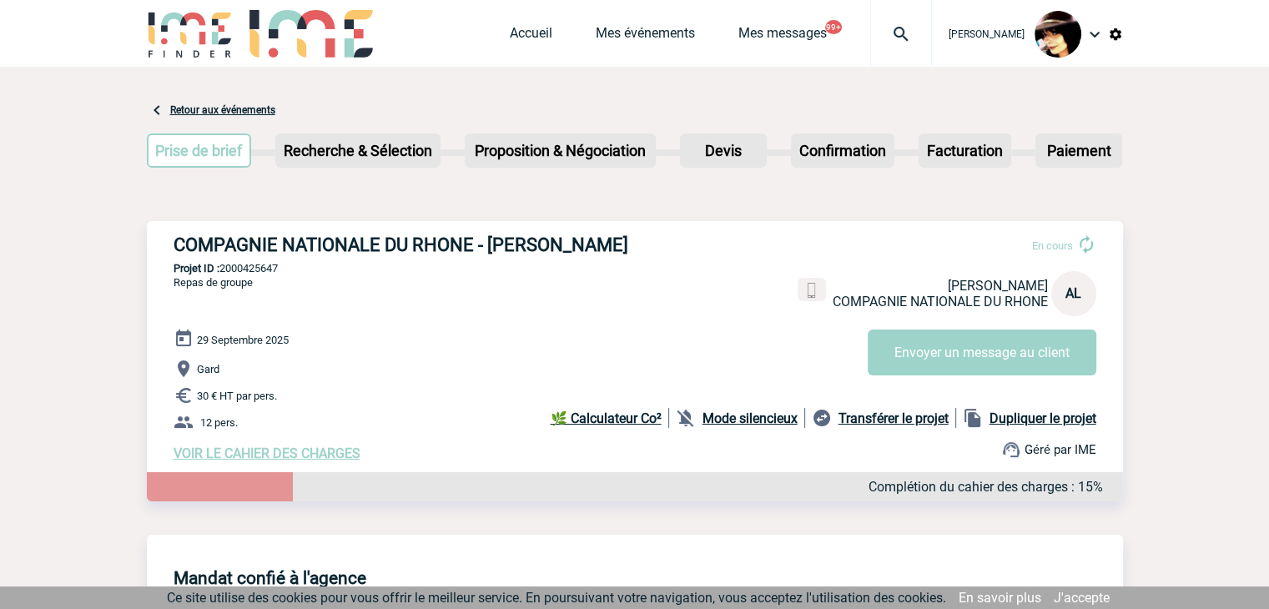
click at [315, 461] on span "VOIR LE CAHIER DES CHARGES" at bounding box center [267, 454] width 187 height 16
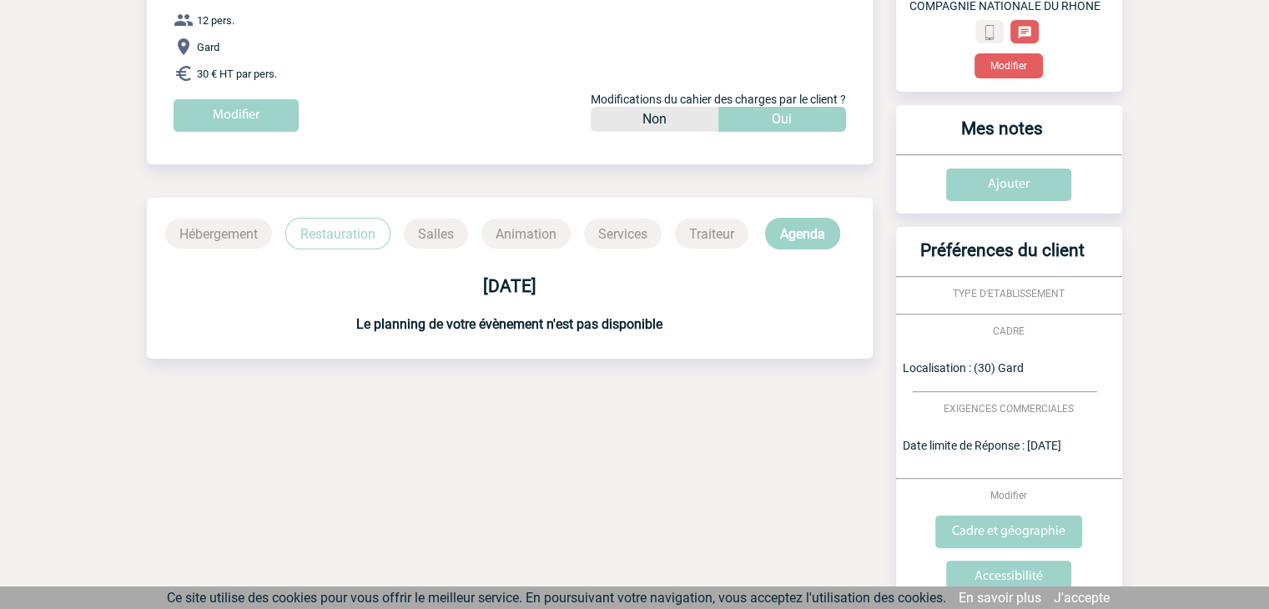
scroll to position [383, 0]
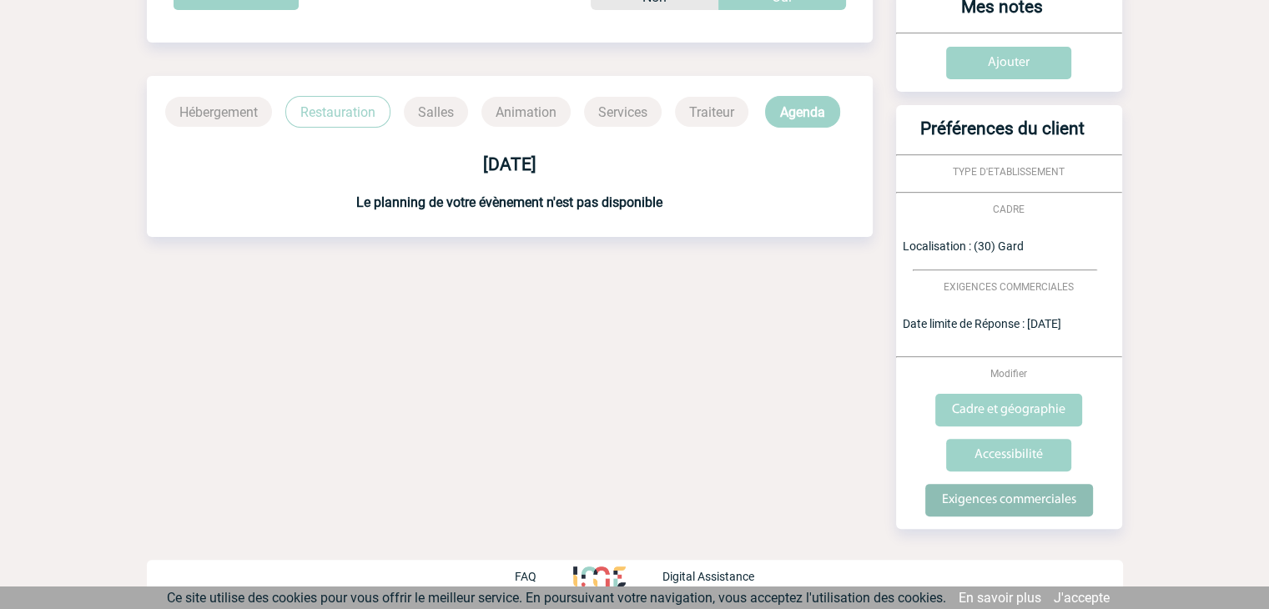
click at [944, 501] on input "Exigences commerciales" at bounding box center [1009, 500] width 168 height 33
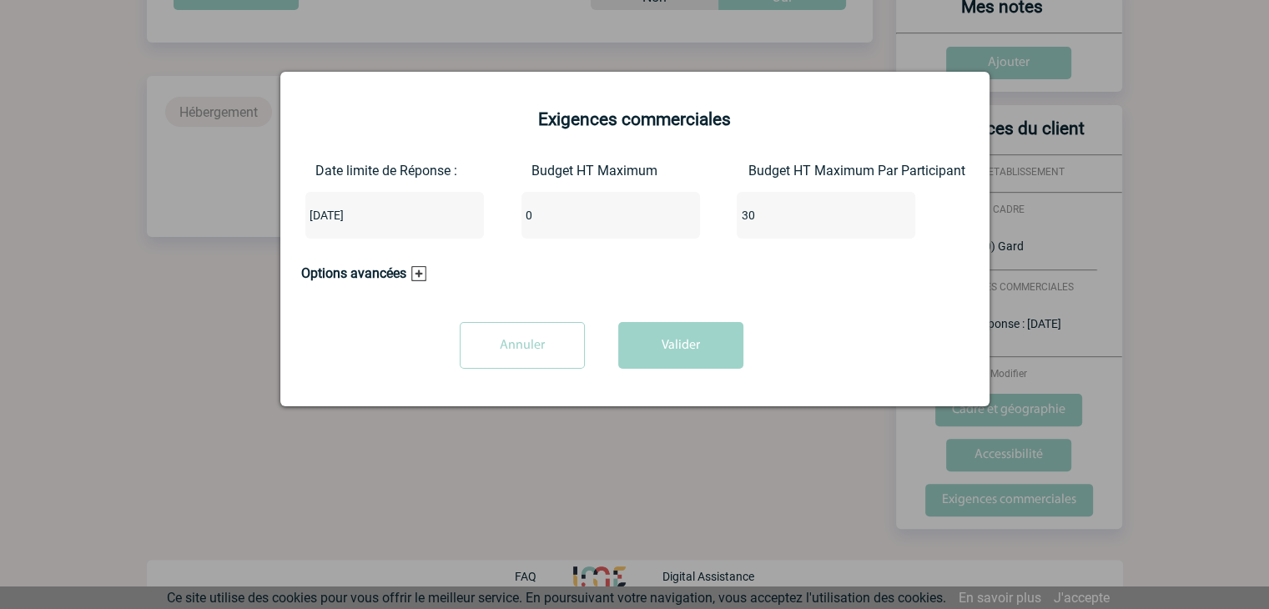
drag, startPoint x: 562, startPoint y: 218, endPoint x: 410, endPoint y: 215, distance: 151.9
click at [410, 218] on div "Date limite de Réponse : [DATE] Budget HT Maximum 0 Budget HT Maximum Par Parti…" at bounding box center [634, 207] width 667 height 89
type input "360"
click at [667, 346] on button "Valider" at bounding box center [680, 345] width 125 height 47
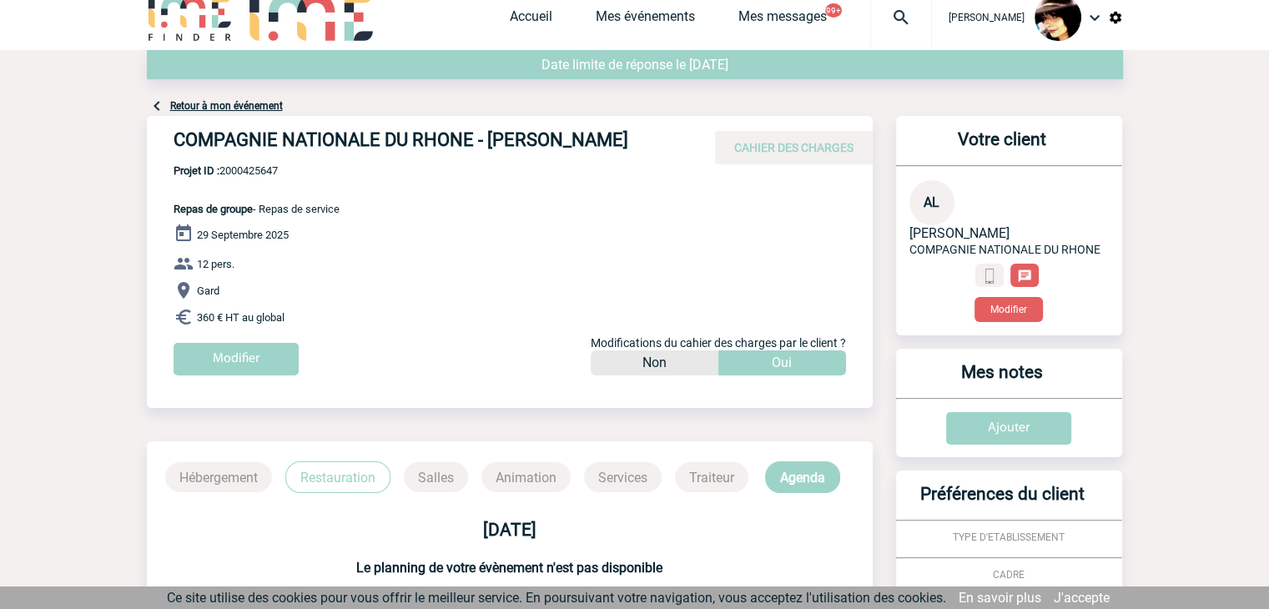
scroll to position [0, 0]
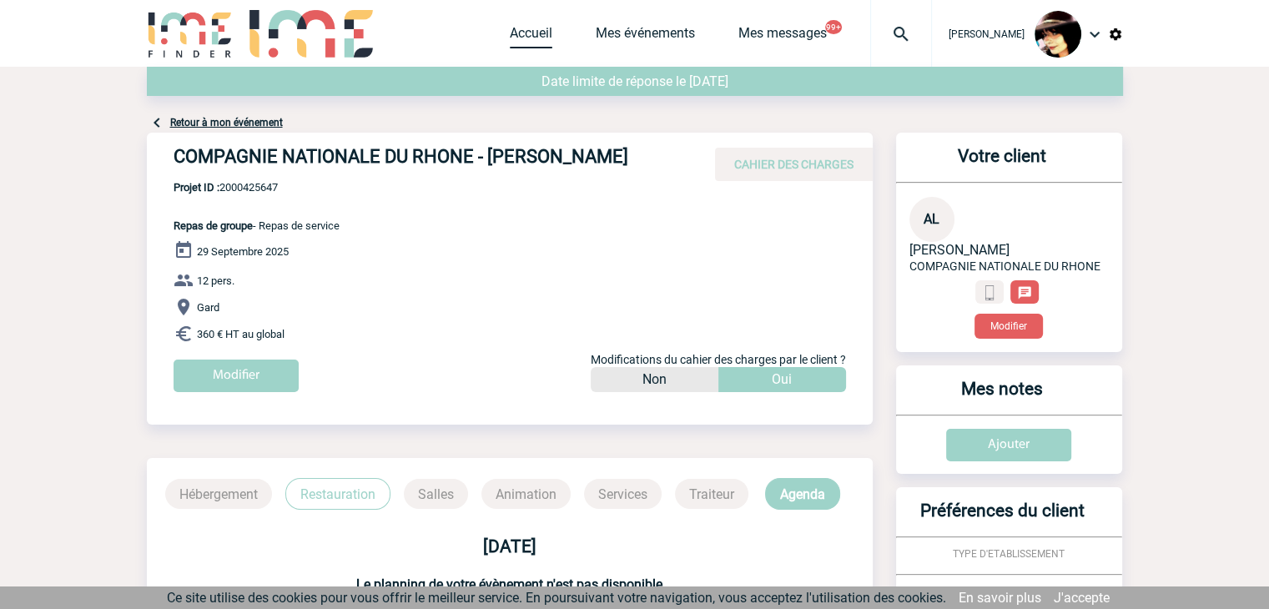
click at [521, 33] on link "Accueil" at bounding box center [531, 36] width 43 height 23
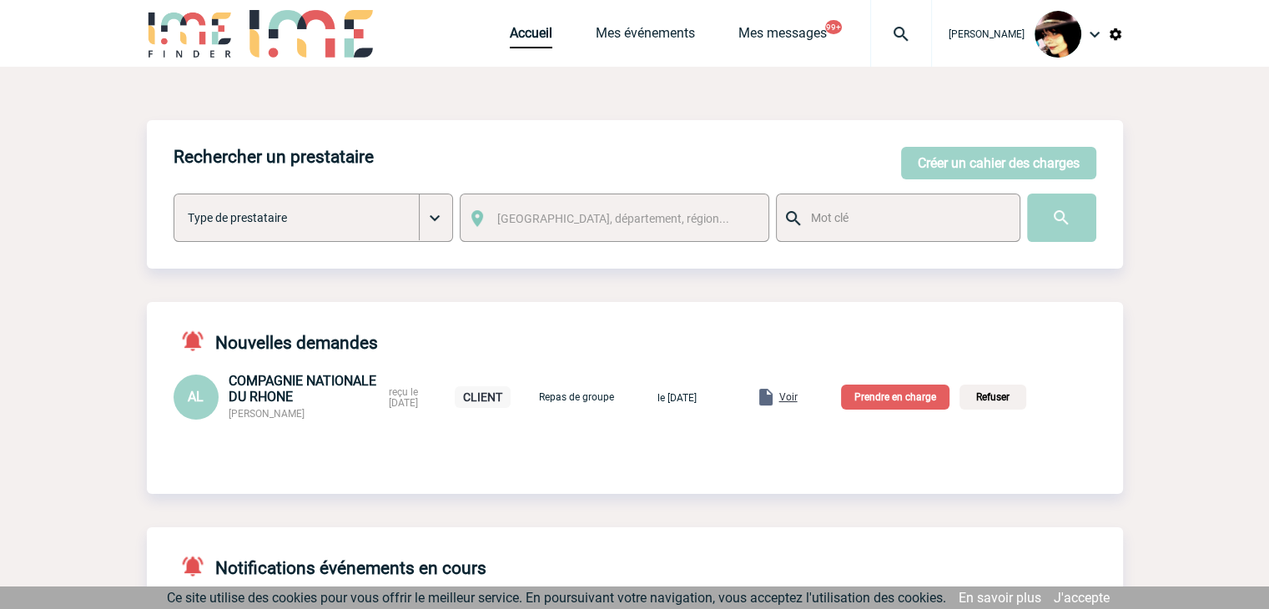
click at [909, 401] on p "Prendre en charge" at bounding box center [895, 397] width 108 height 25
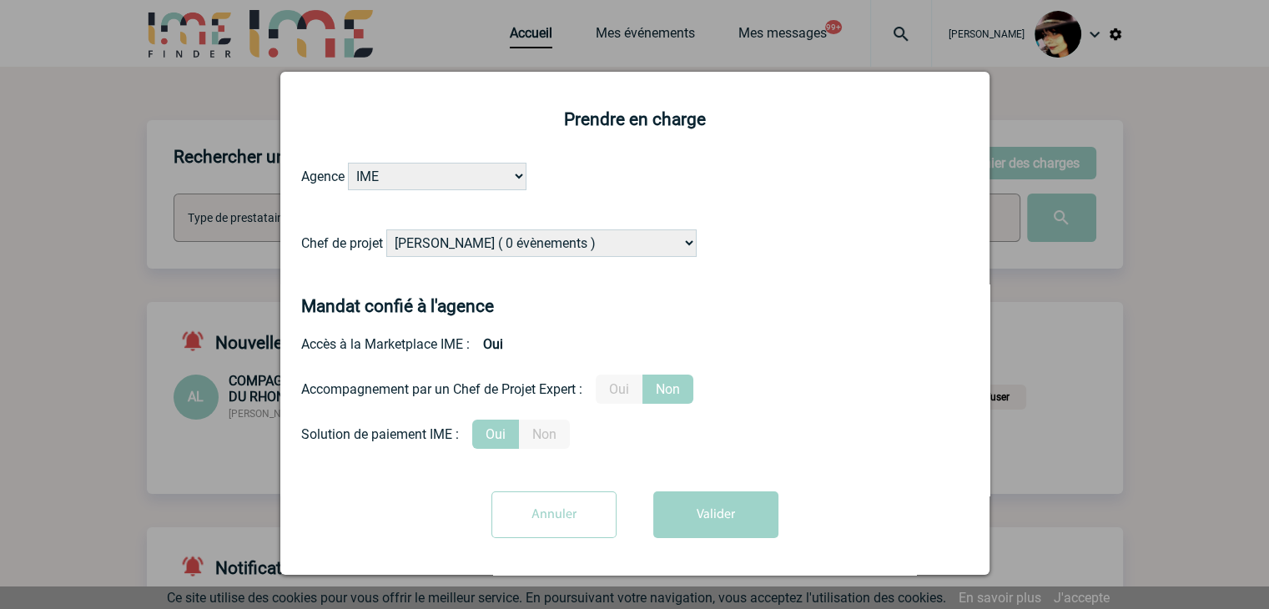
click at [548, 238] on select "[PERSON_NAME] ( 0 évènements ) [PERSON_NAME] ( 181 évènements ) [PERSON_NAME] (…" at bounding box center [541, 243] width 310 height 28
select select "129834"
click at [386, 230] on select "[PERSON_NAME] ( 0 évènements ) [PERSON_NAME] ( 181 évènements ) [PERSON_NAME] (…" at bounding box center [541, 243] width 310 height 28
click at [626, 394] on label "Oui" at bounding box center [619, 389] width 47 height 29
click at [0, 0] on input "Oui" at bounding box center [0, 0] width 0 height 0
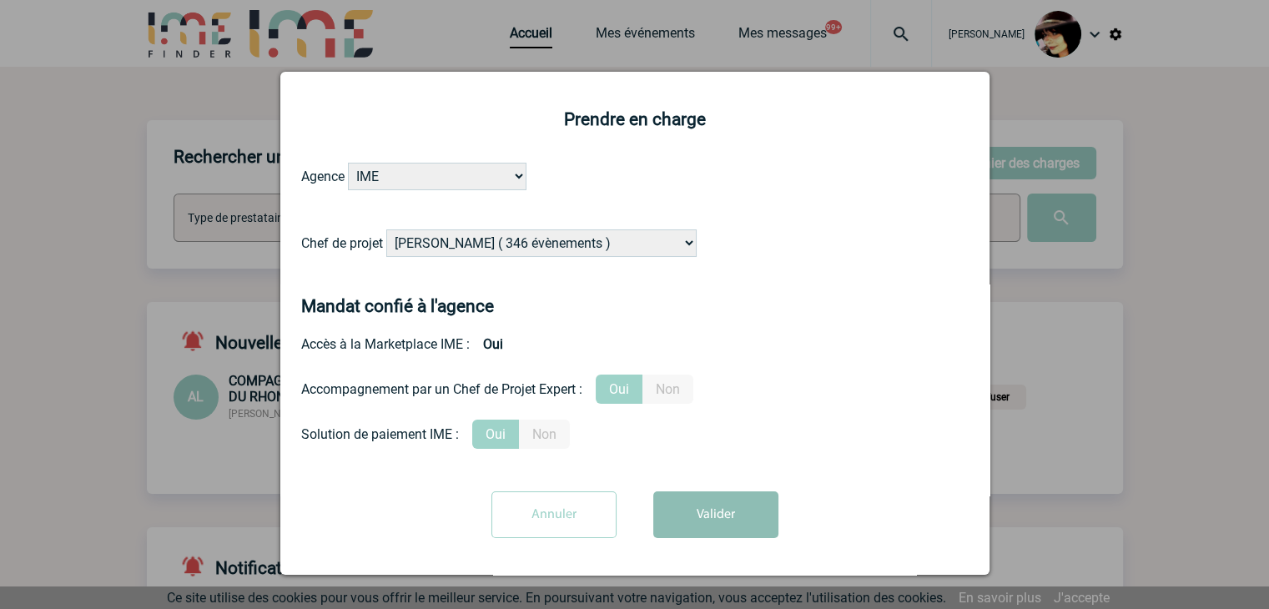
click at [701, 517] on button "Valider" at bounding box center [715, 514] width 125 height 47
